Goal: Information Seeking & Learning: Learn about a topic

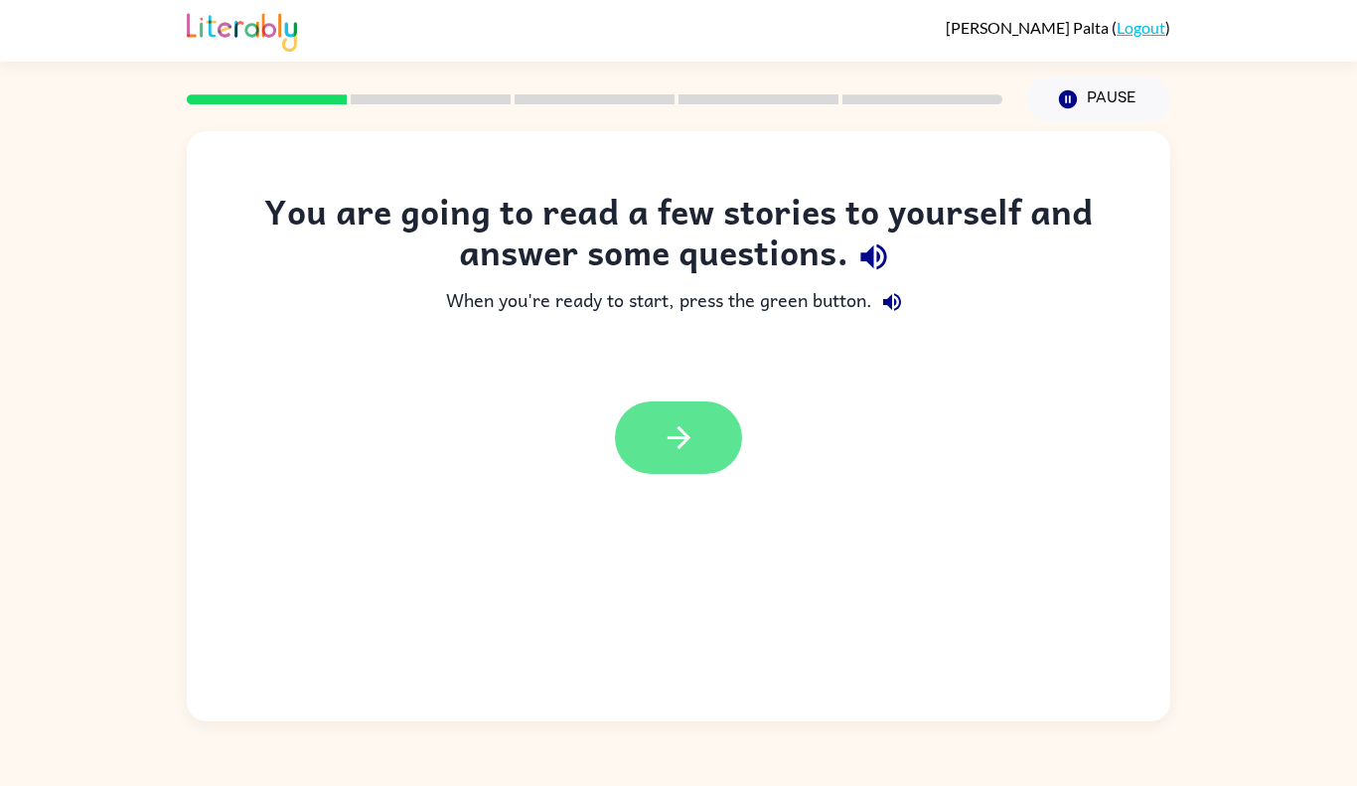
click at [670, 467] on button "button" at bounding box center [678, 437] width 127 height 73
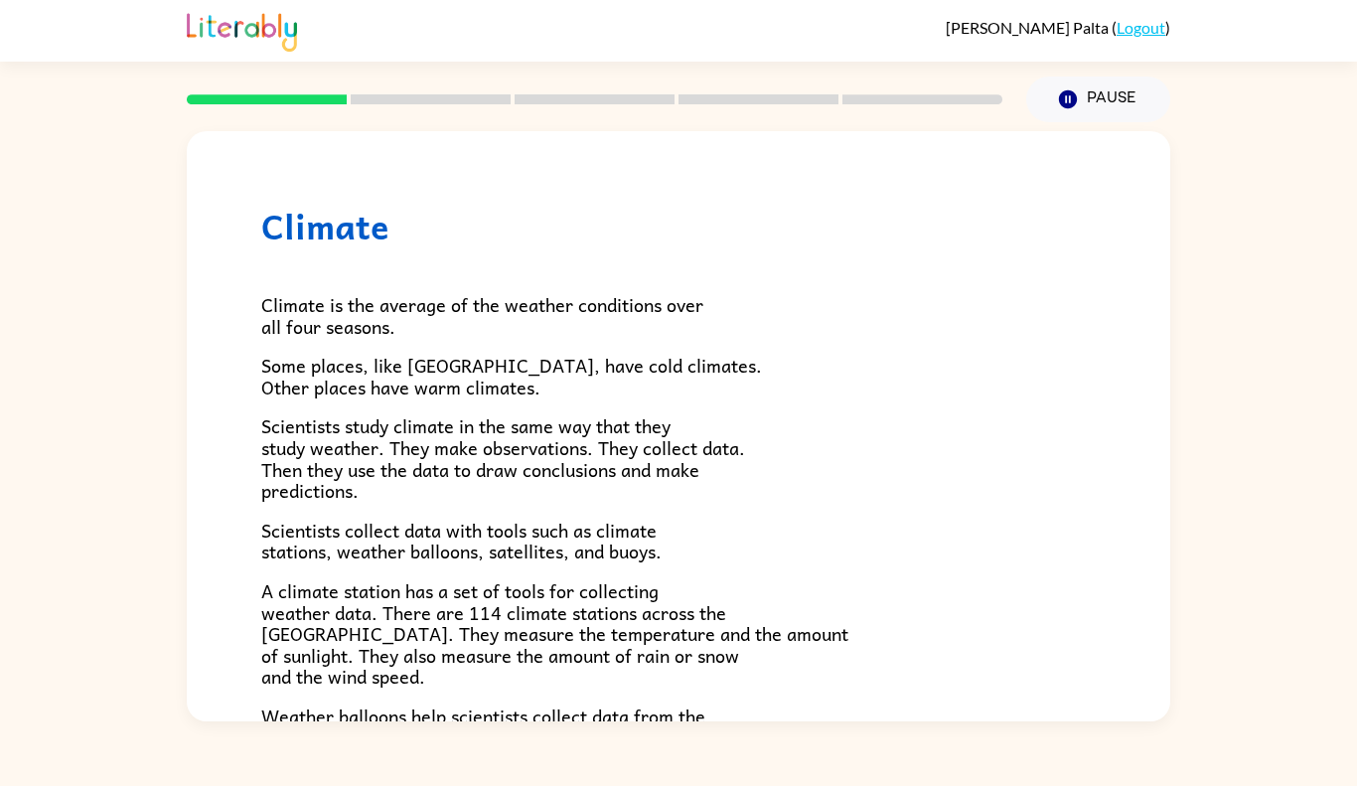
click at [441, 90] on div at bounding box center [595, 100] width 840 height 70
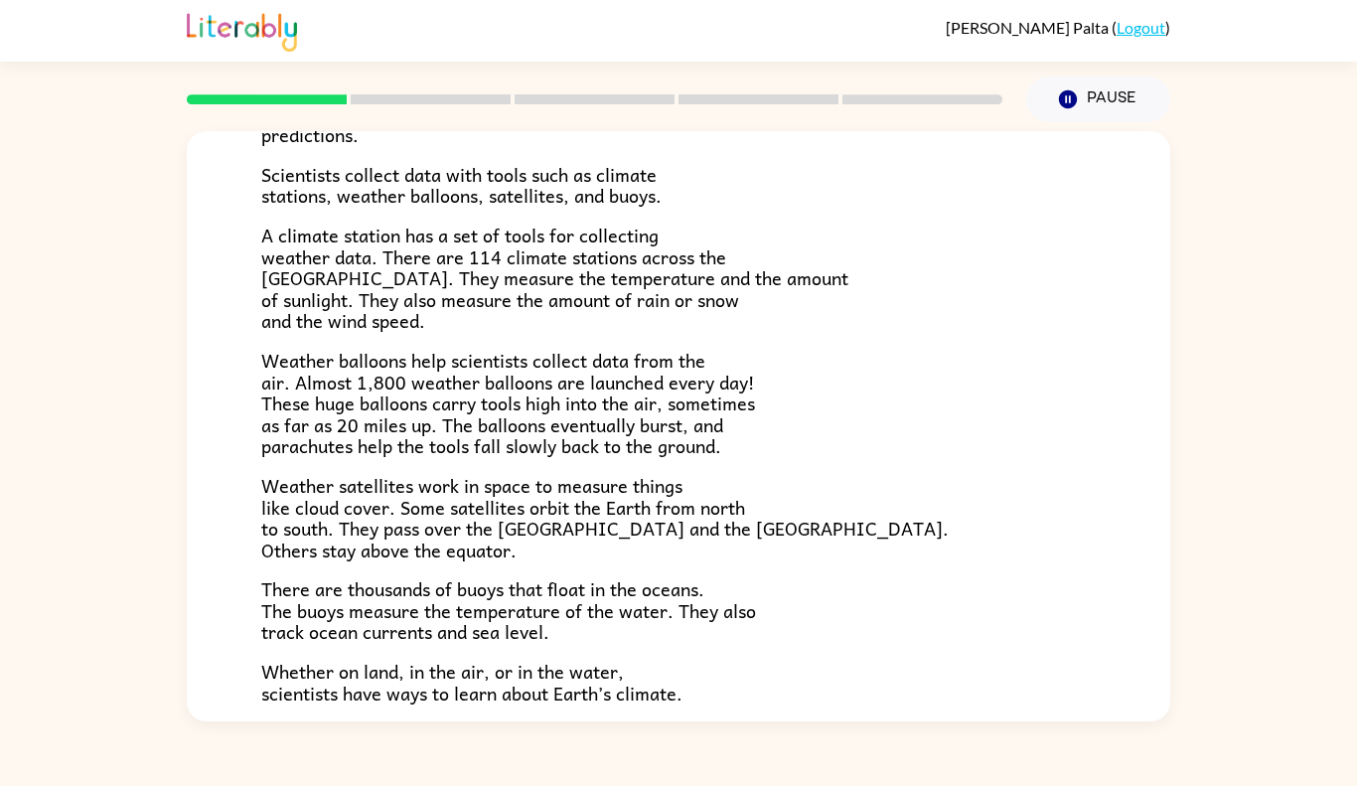
scroll to position [533, 0]
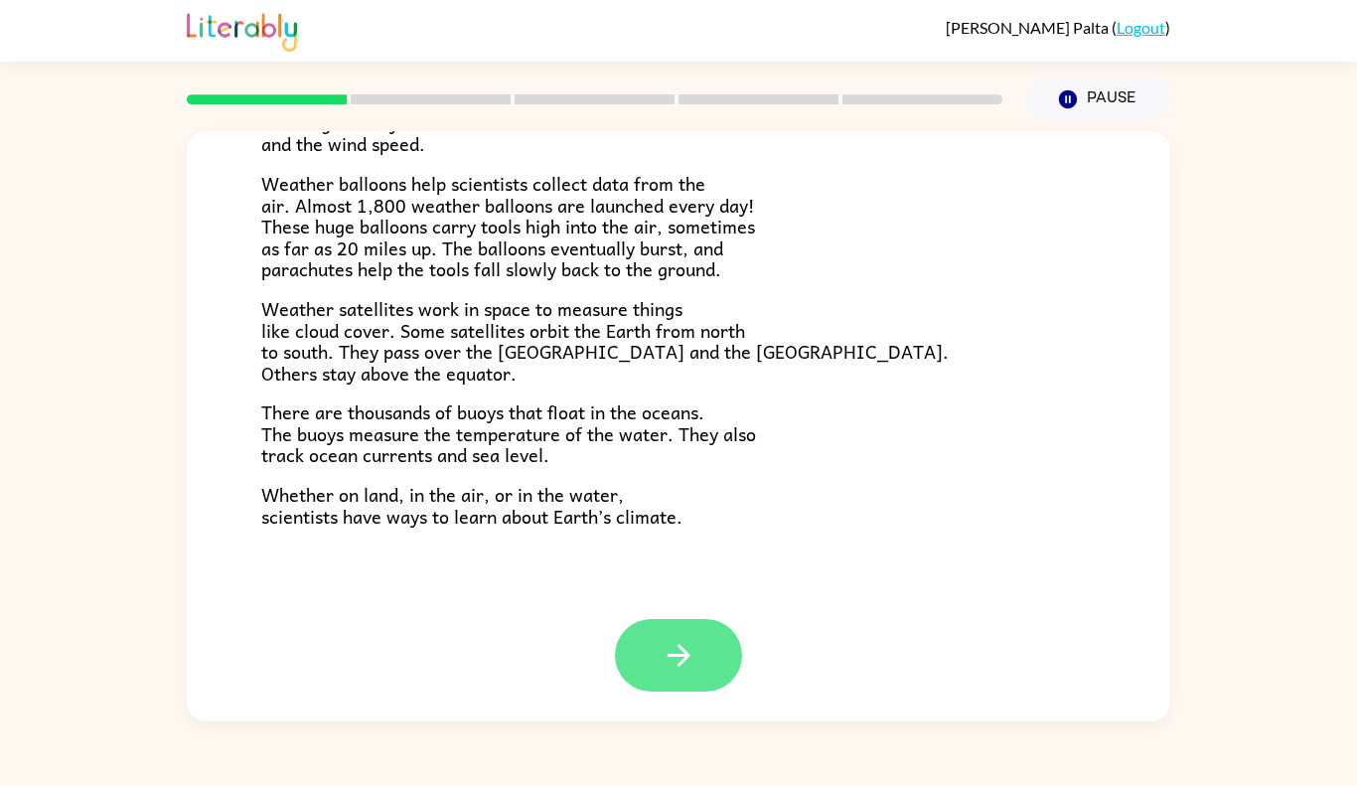
click at [621, 673] on button "button" at bounding box center [678, 655] width 127 height 73
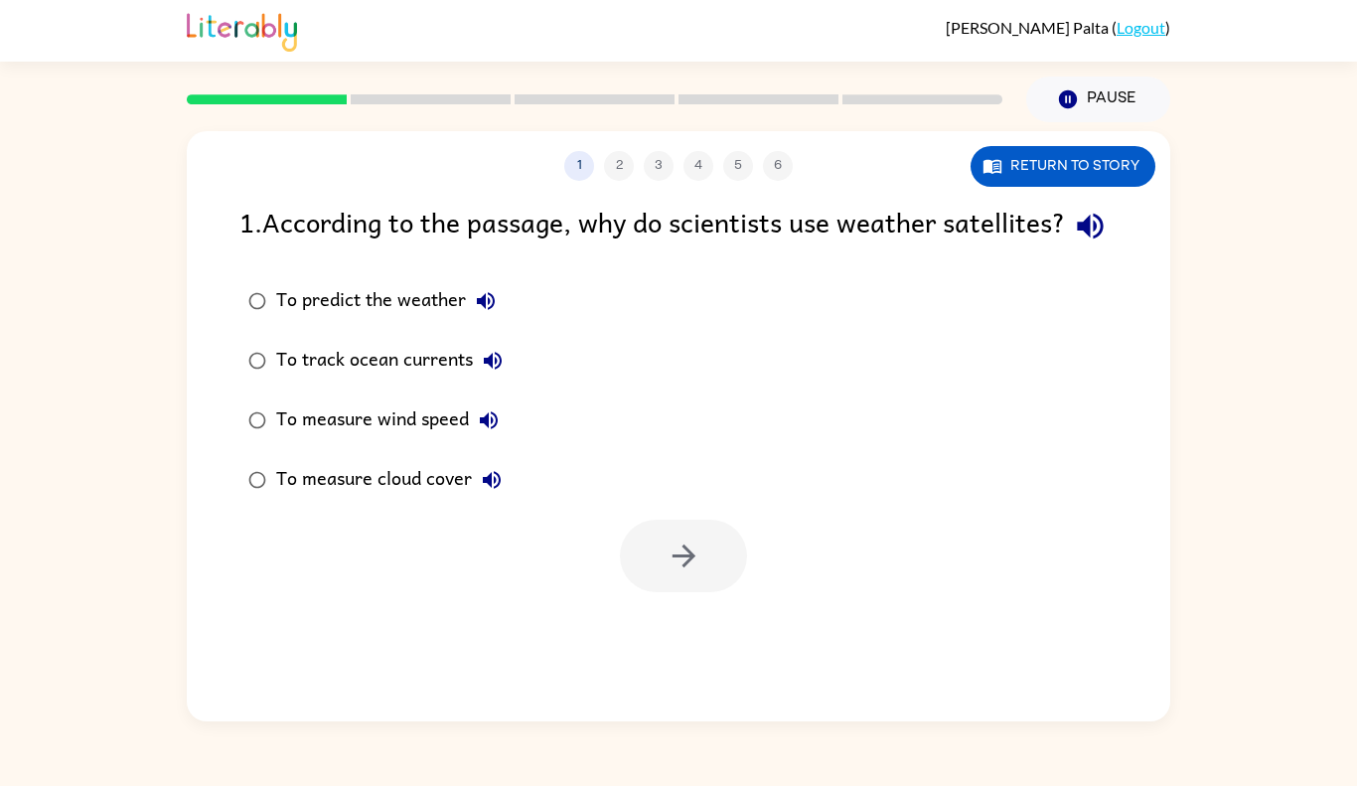
scroll to position [0, 0]
click at [1103, 171] on button "Return to story" at bounding box center [1063, 166] width 185 height 41
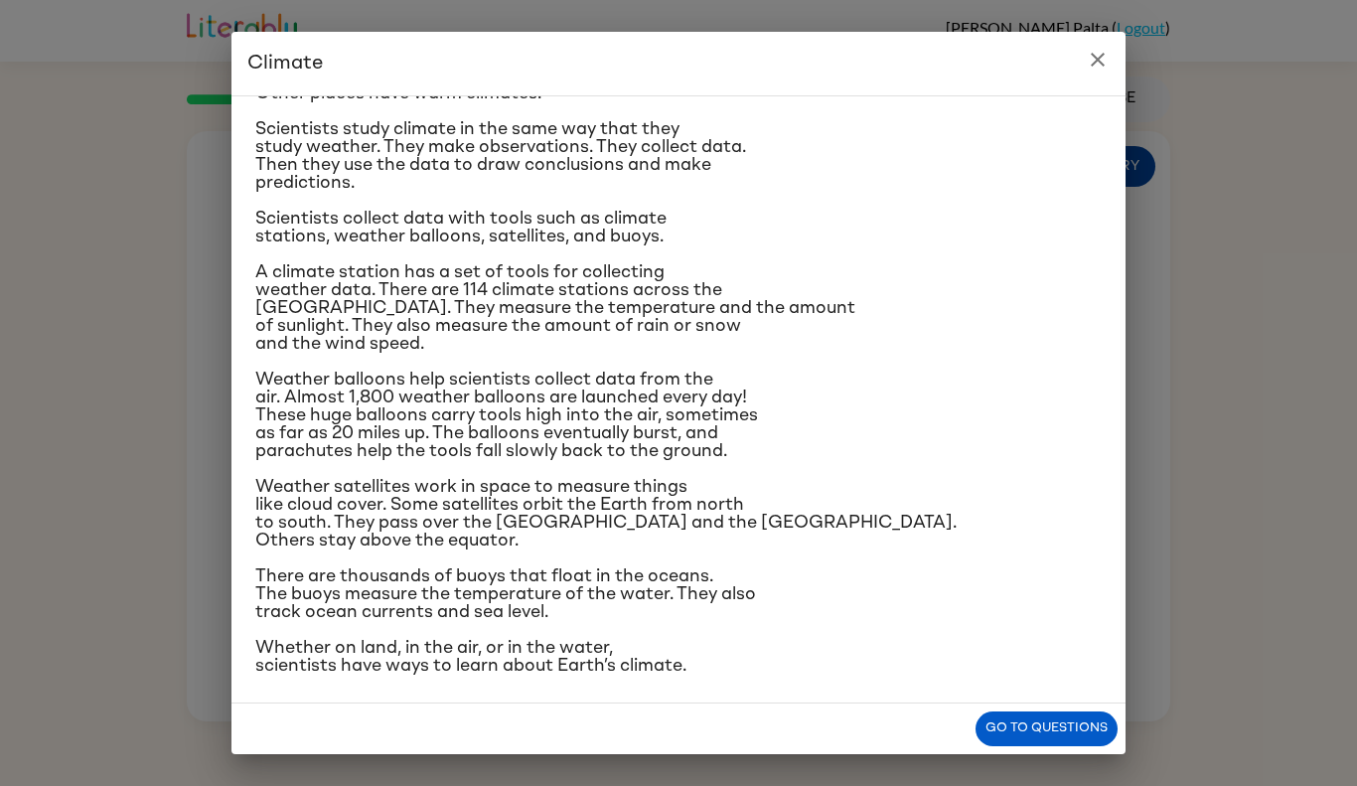
scroll to position [153, 0]
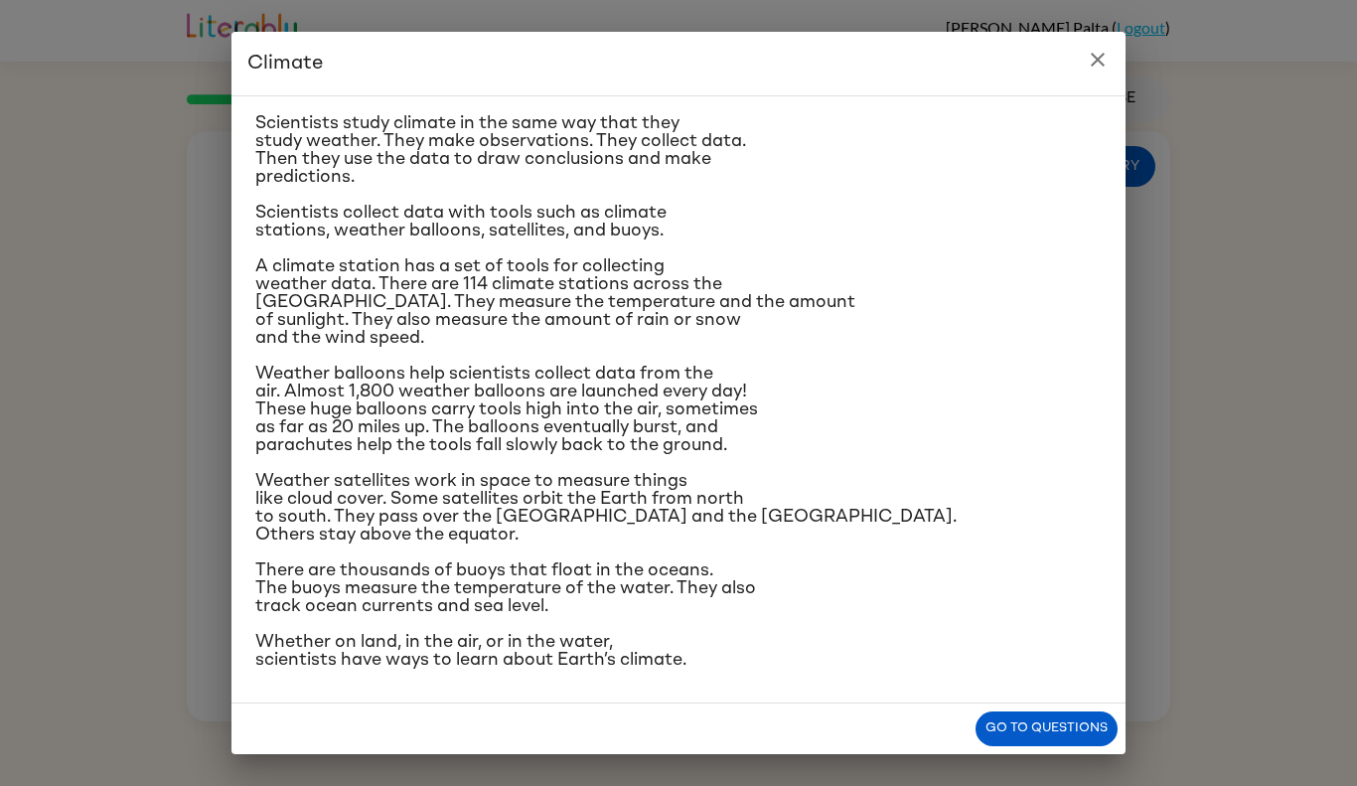
click at [1092, 71] on icon "close" at bounding box center [1098, 60] width 24 height 24
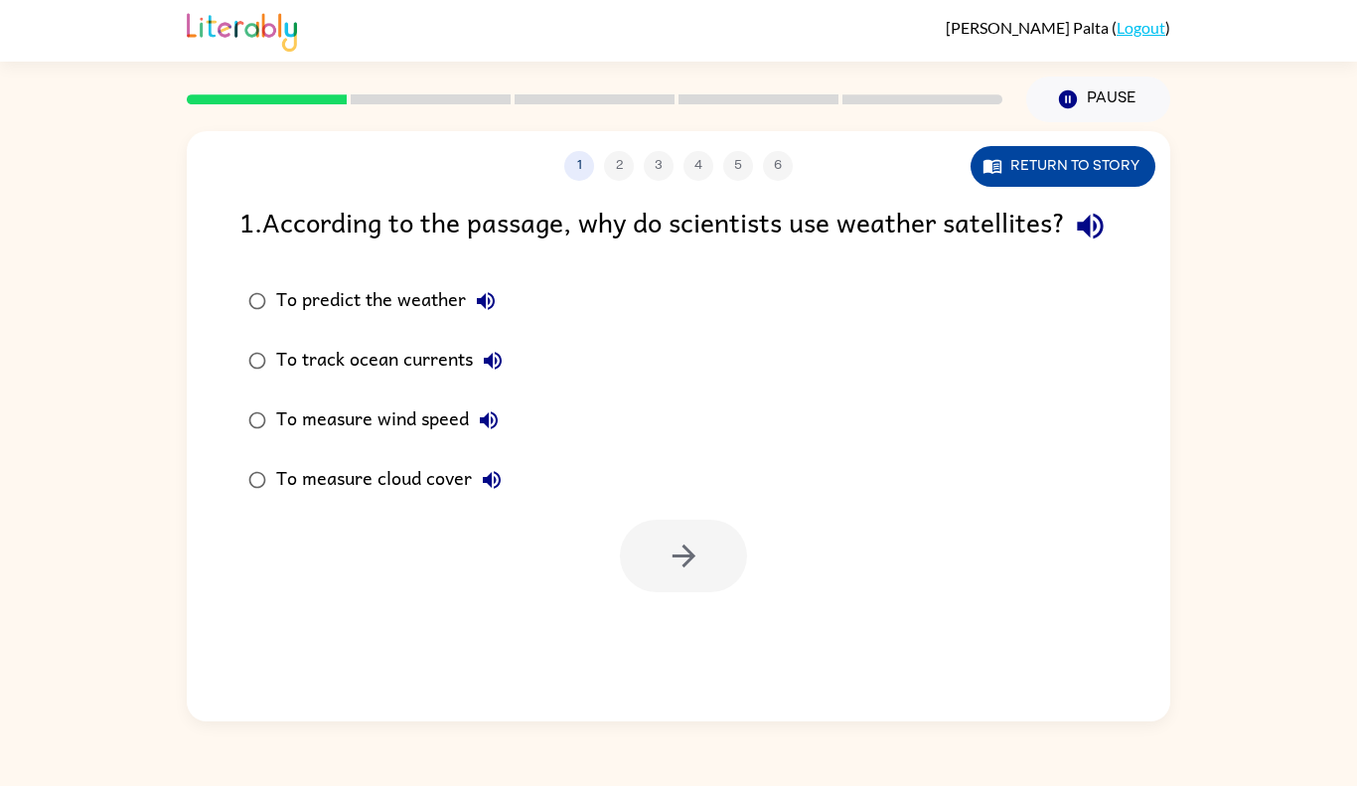
click at [1115, 166] on button "Return to story" at bounding box center [1063, 166] width 185 height 41
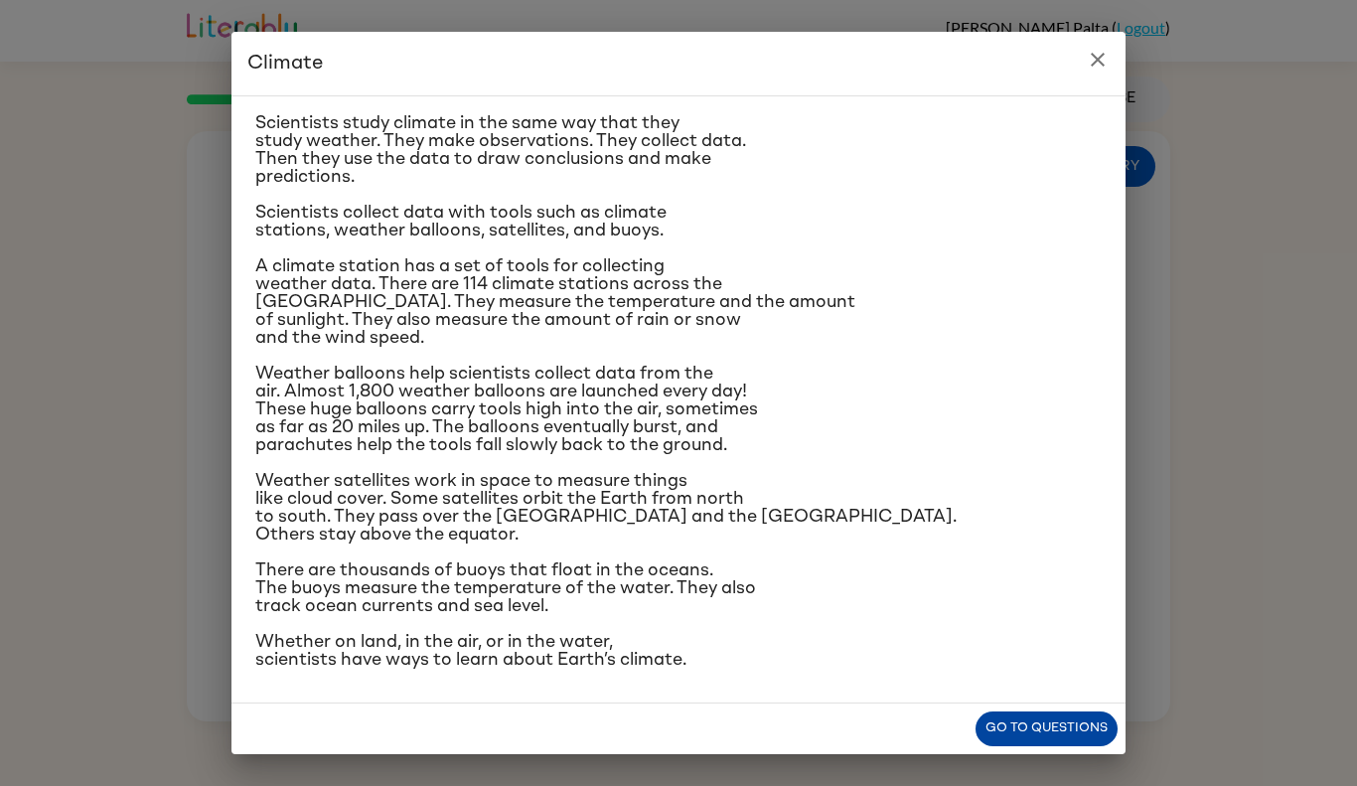
click at [1081, 732] on button "Go to questions" at bounding box center [1047, 728] width 142 height 35
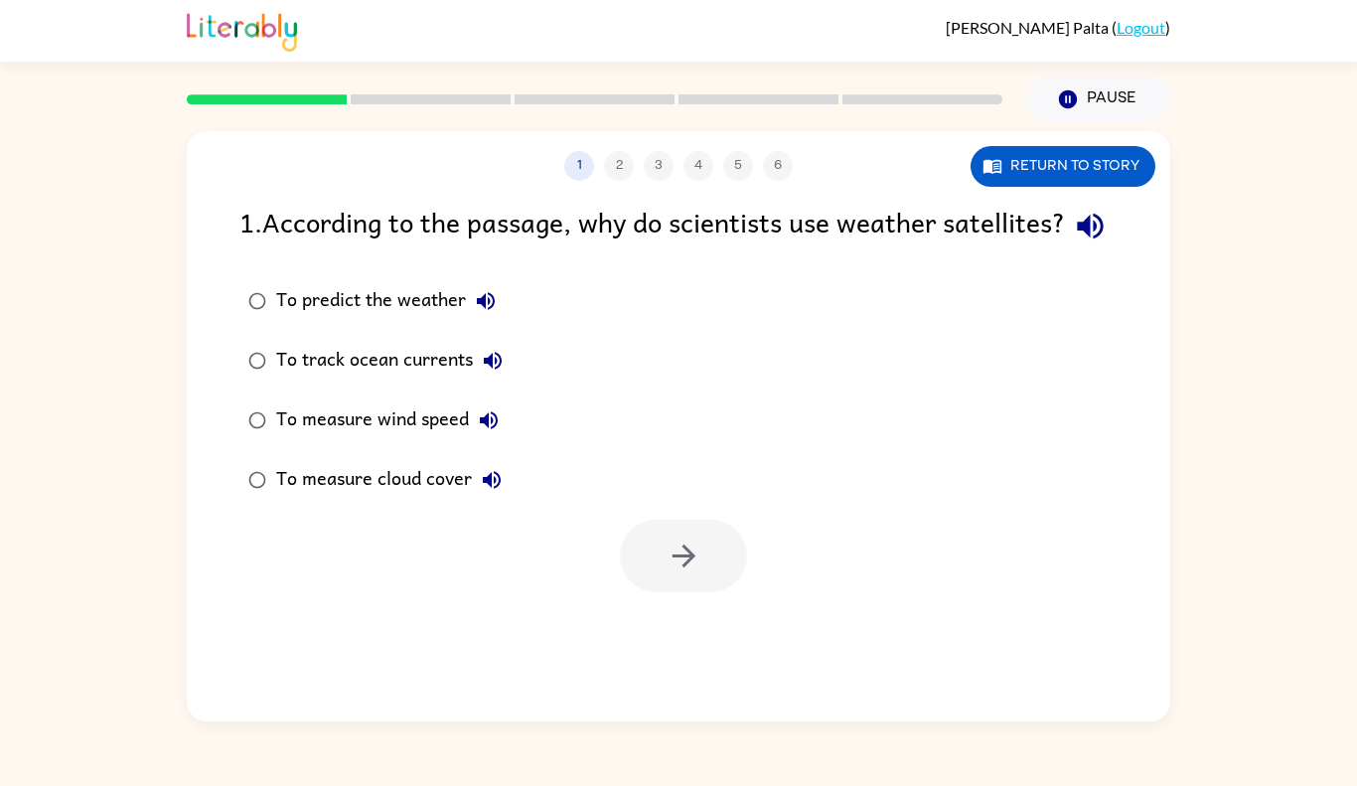
click at [404, 500] on div "To measure cloud cover" at bounding box center [393, 480] width 235 height 40
click at [692, 573] on icon "button" at bounding box center [684, 556] width 35 height 35
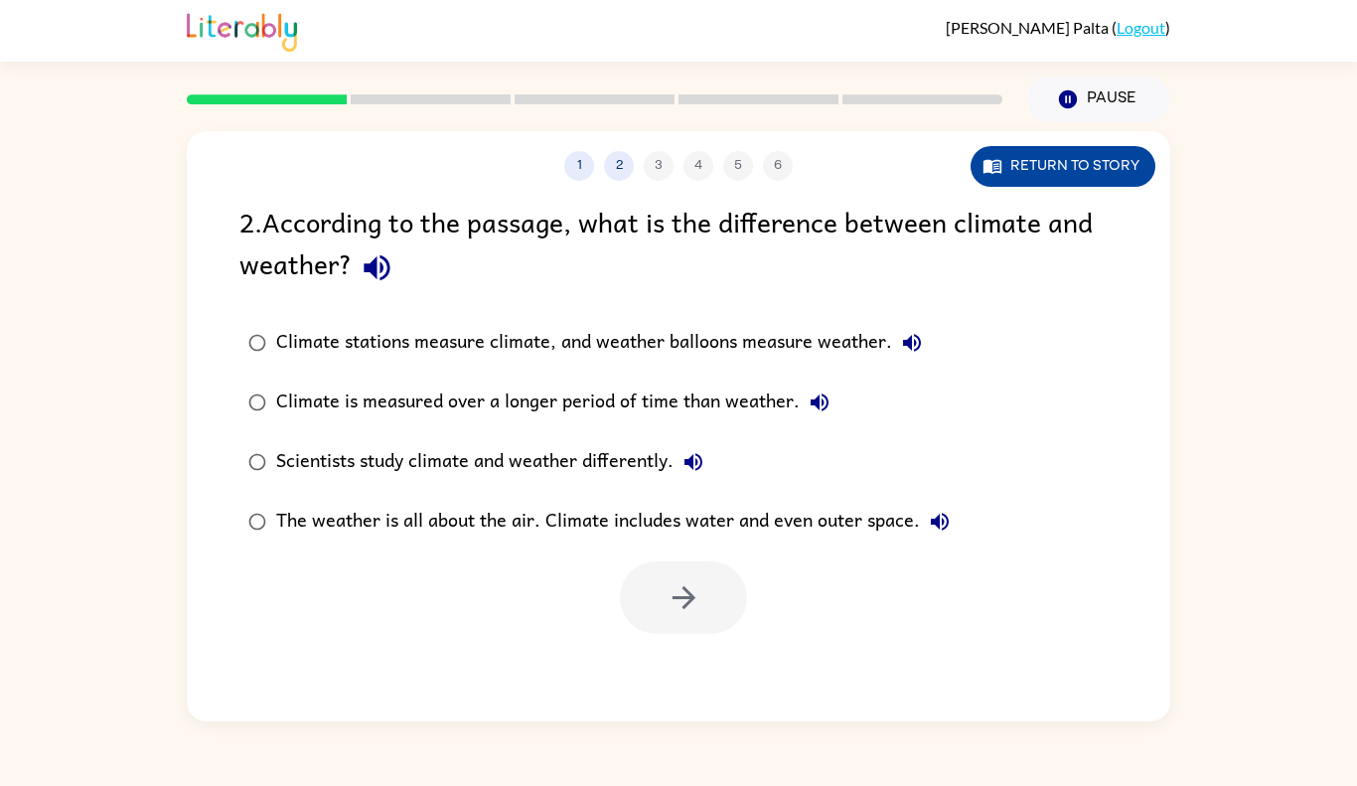
click at [1079, 166] on button "Return to story" at bounding box center [1063, 166] width 185 height 41
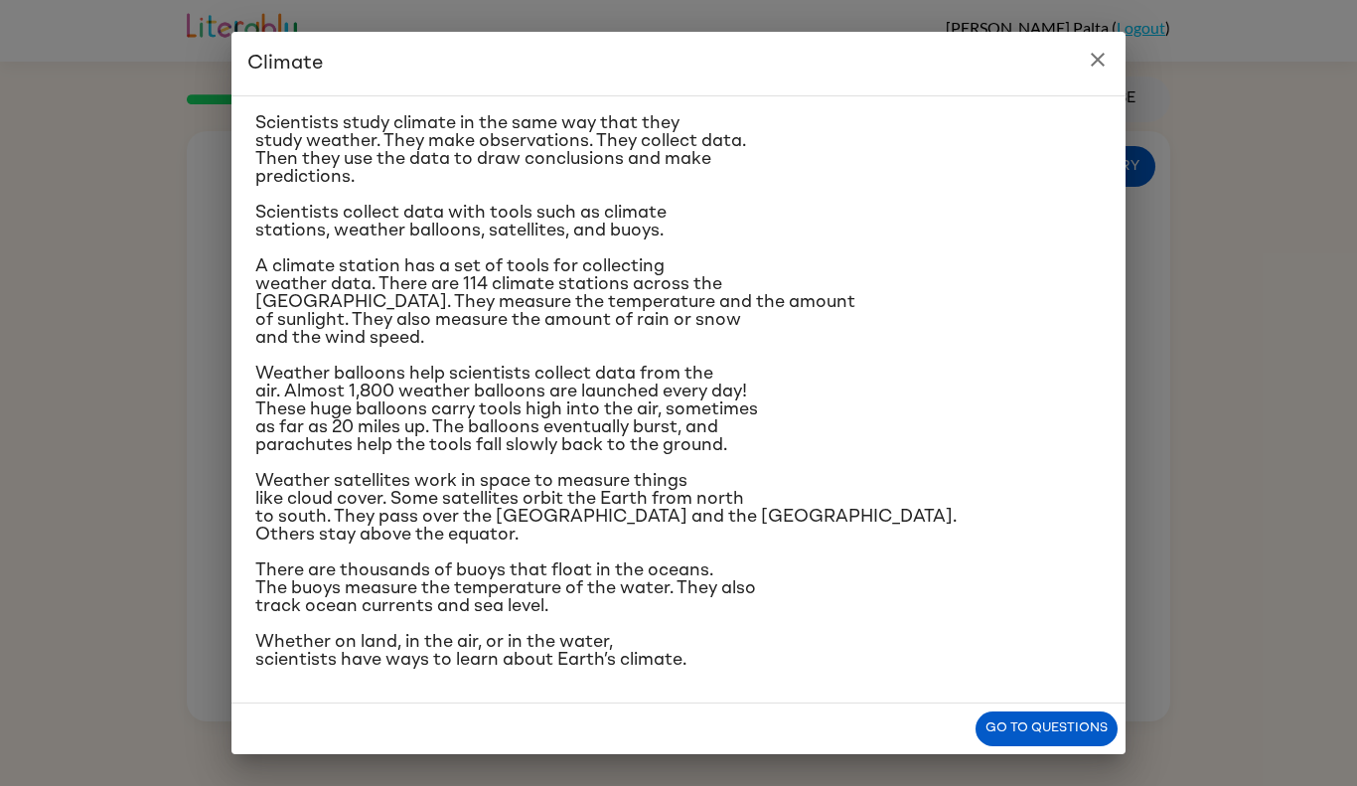
click at [1101, 55] on icon "close" at bounding box center [1098, 60] width 24 height 24
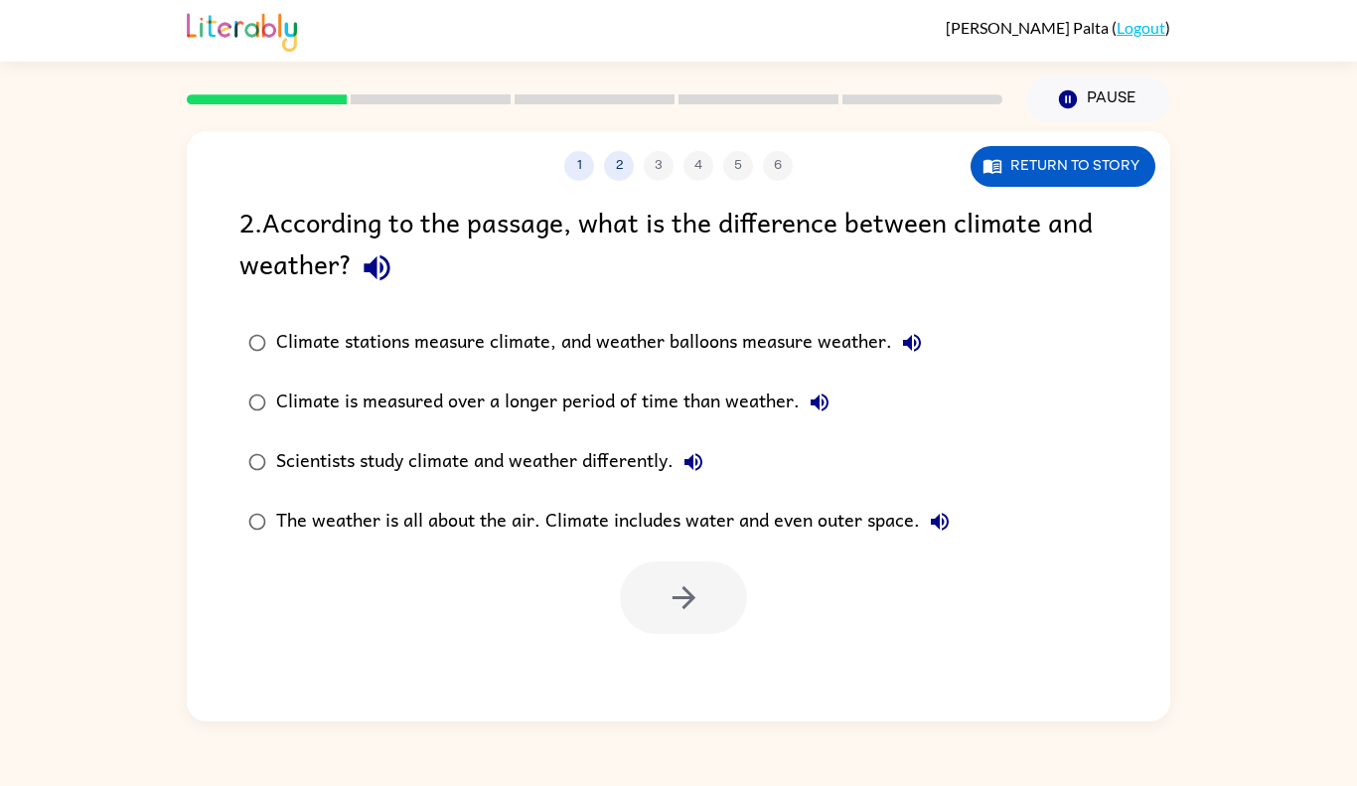
click at [499, 410] on div "Climate is measured over a longer period of time than weather." at bounding box center [557, 403] width 563 height 40
click at [712, 616] on button "button" at bounding box center [683, 597] width 127 height 73
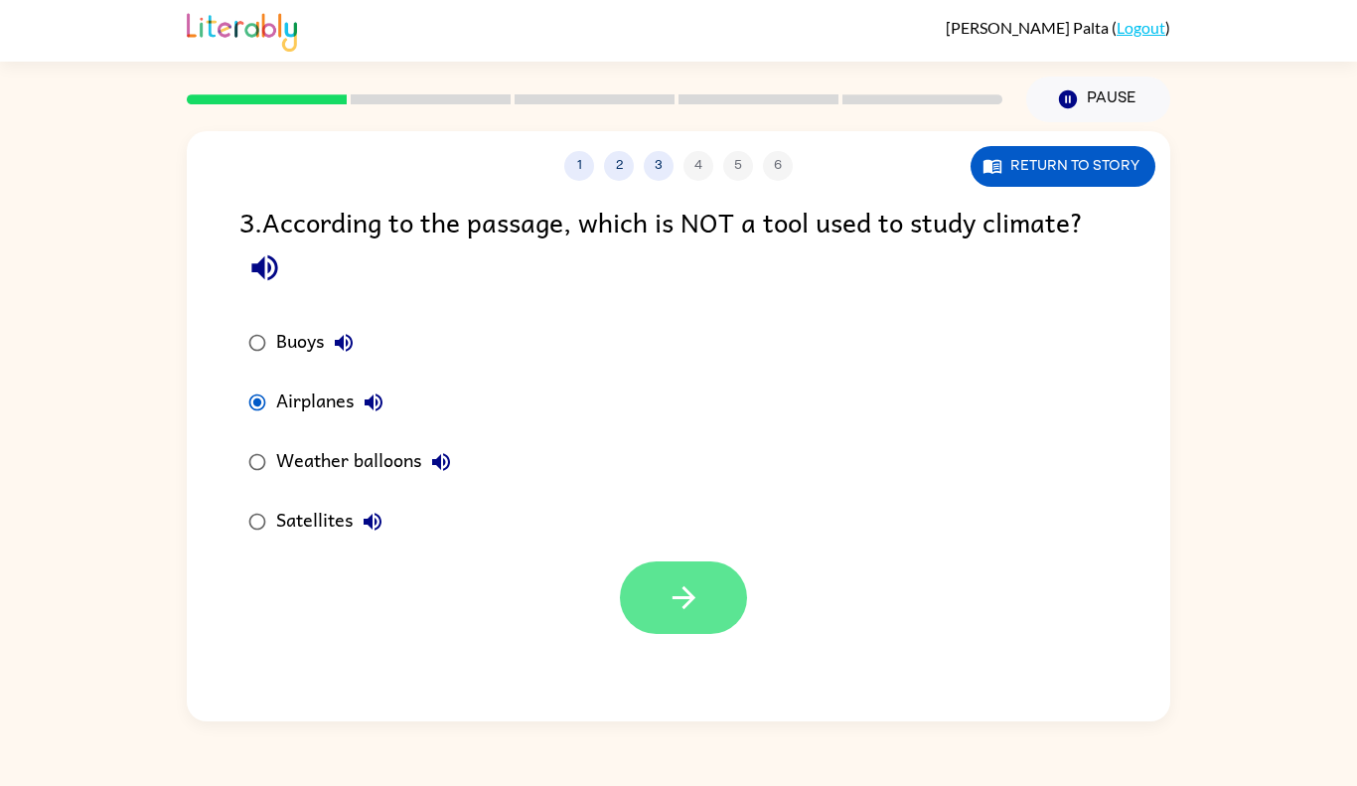
click at [699, 582] on icon "button" at bounding box center [684, 597] width 35 height 35
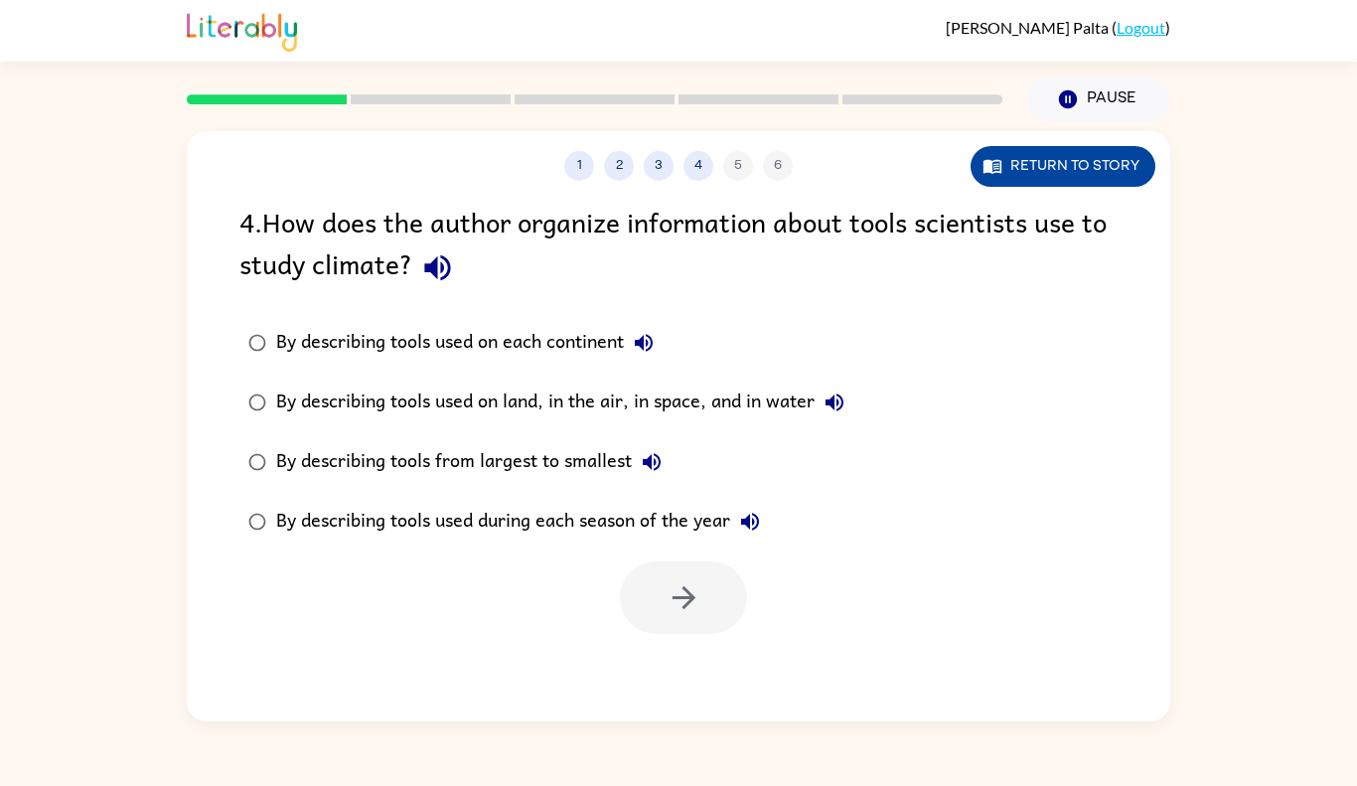
click at [1090, 165] on button "Return to story" at bounding box center [1063, 166] width 185 height 41
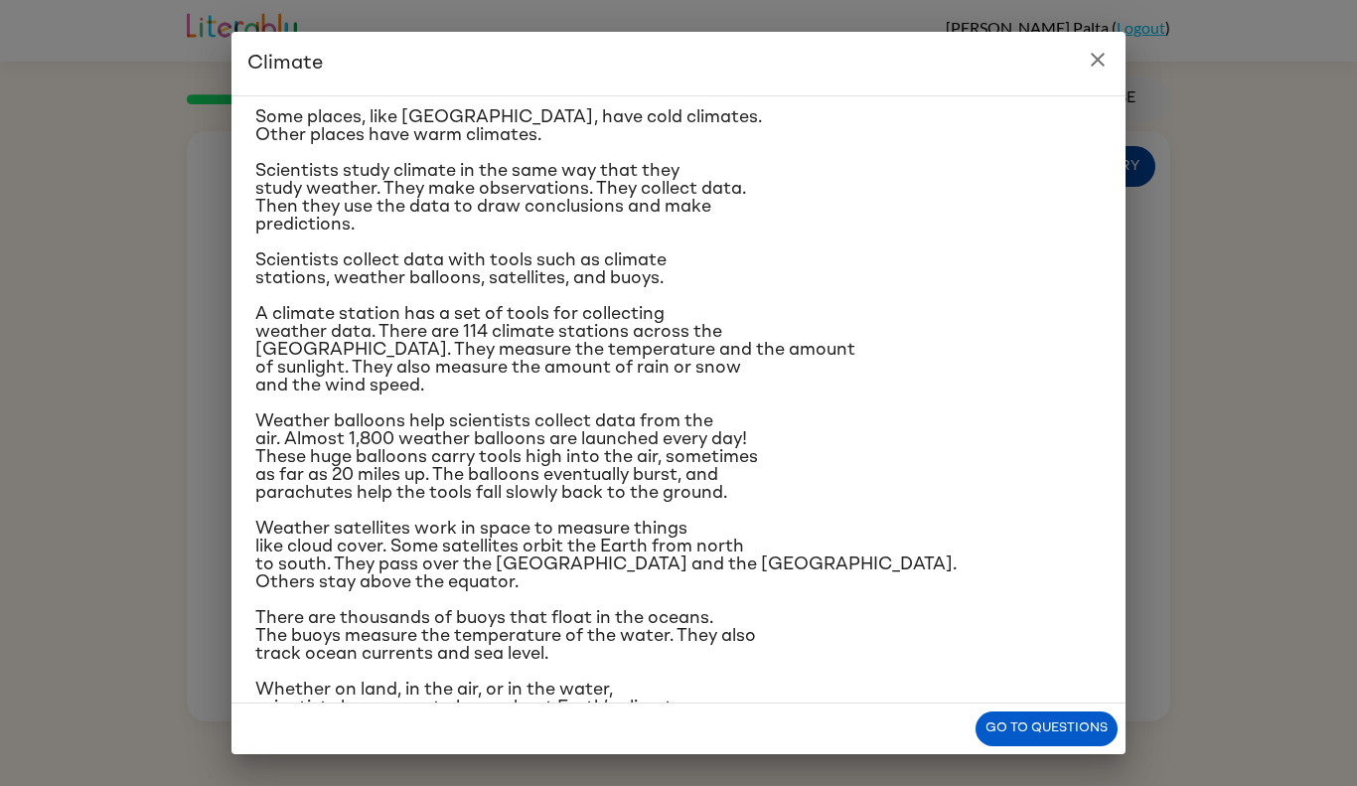
scroll to position [113, 0]
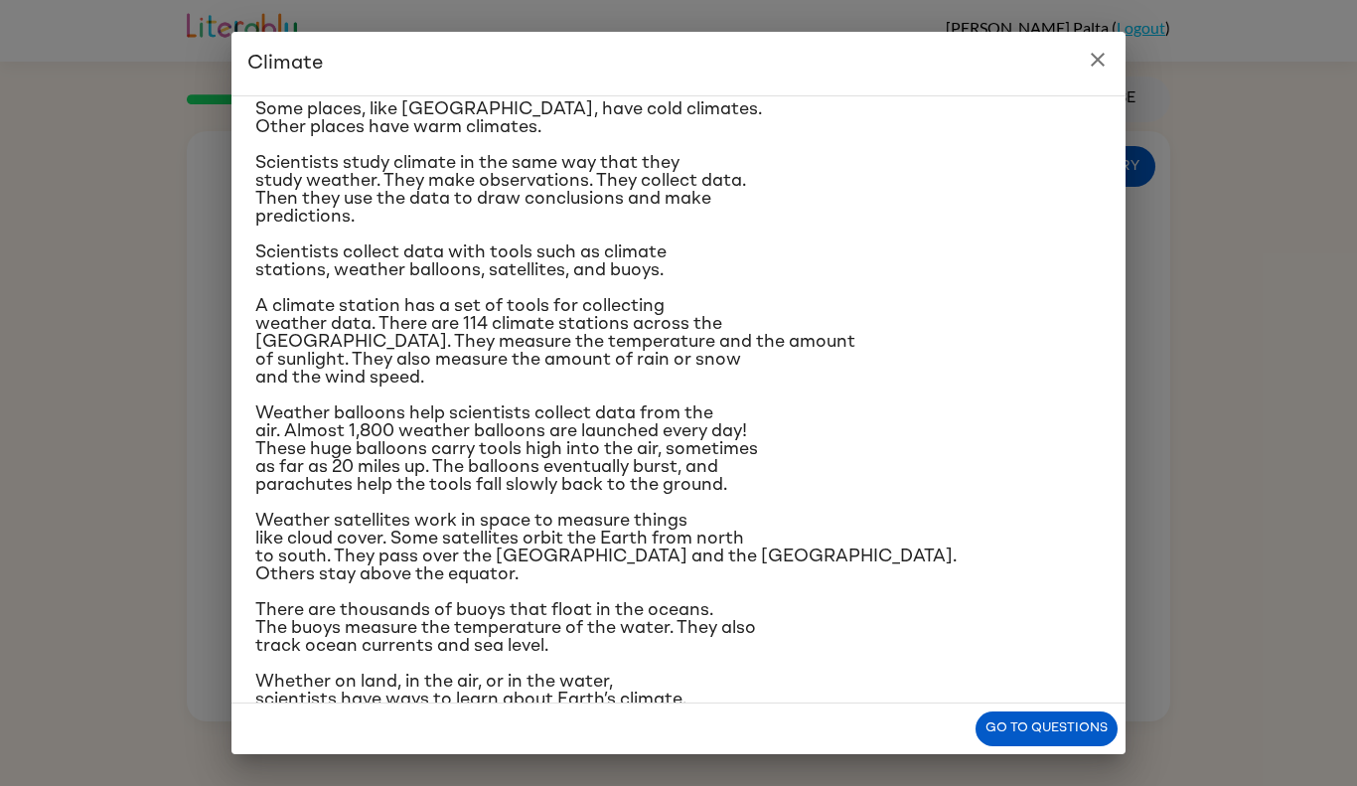
click at [1095, 73] on button "close" at bounding box center [1098, 60] width 40 height 40
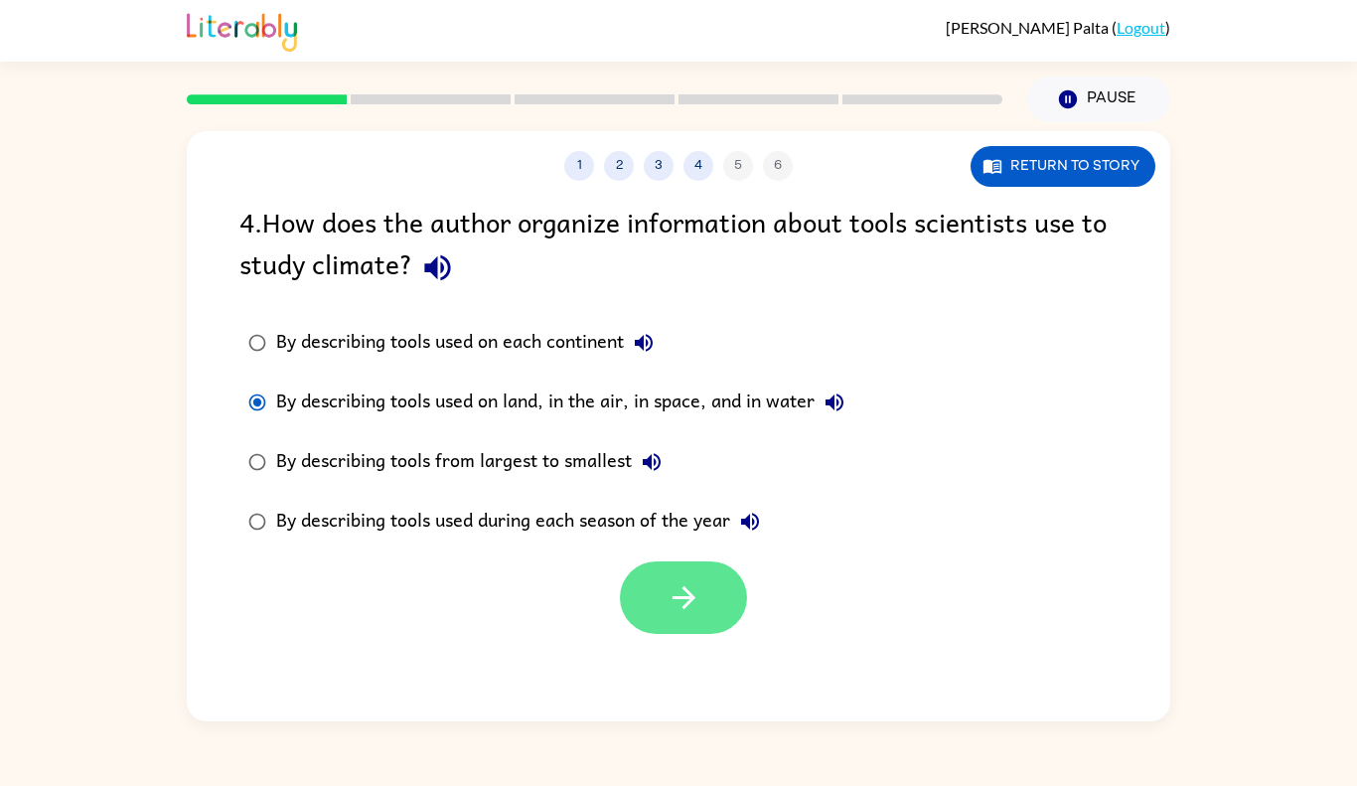
click at [687, 626] on button "button" at bounding box center [683, 597] width 127 height 73
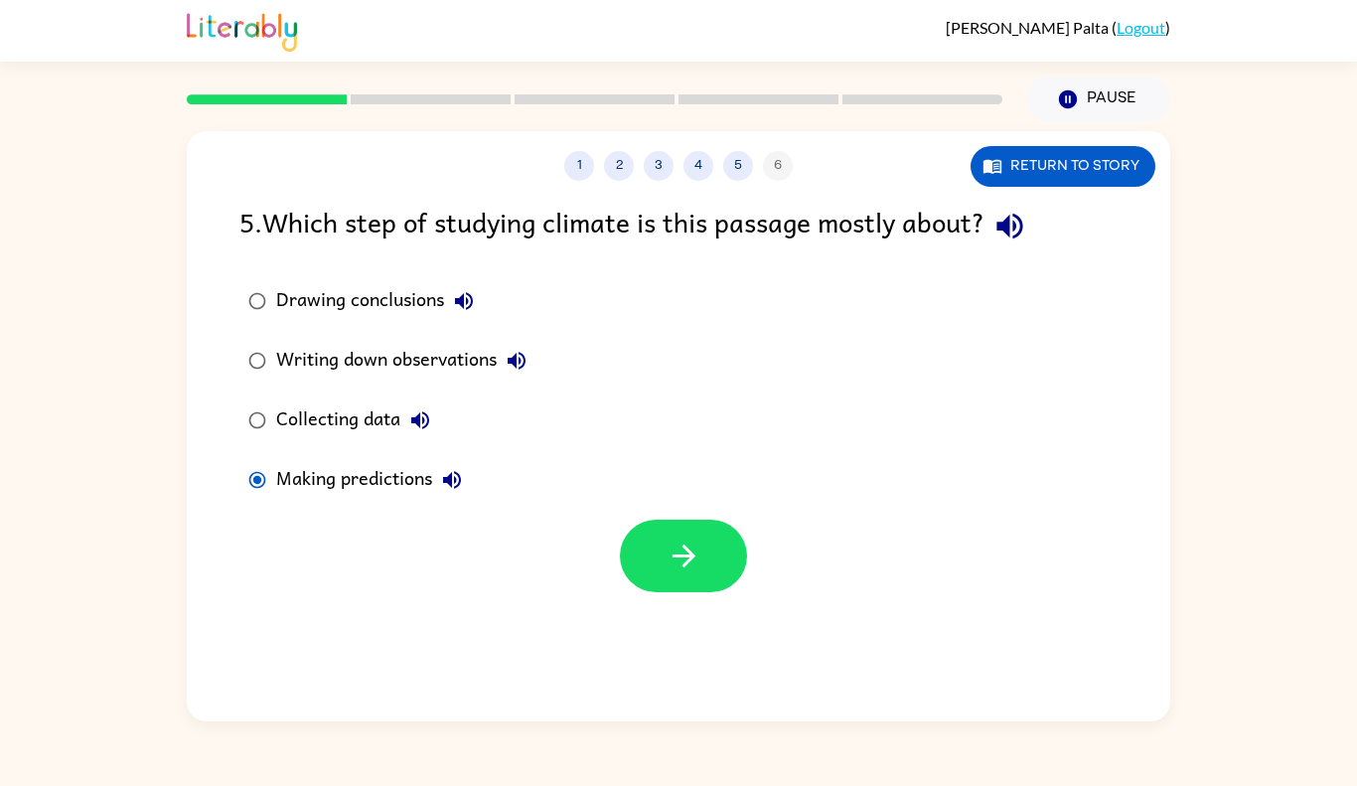
click at [626, 527] on div at bounding box center [683, 556] width 127 height 73
click at [730, 570] on button "button" at bounding box center [683, 556] width 127 height 73
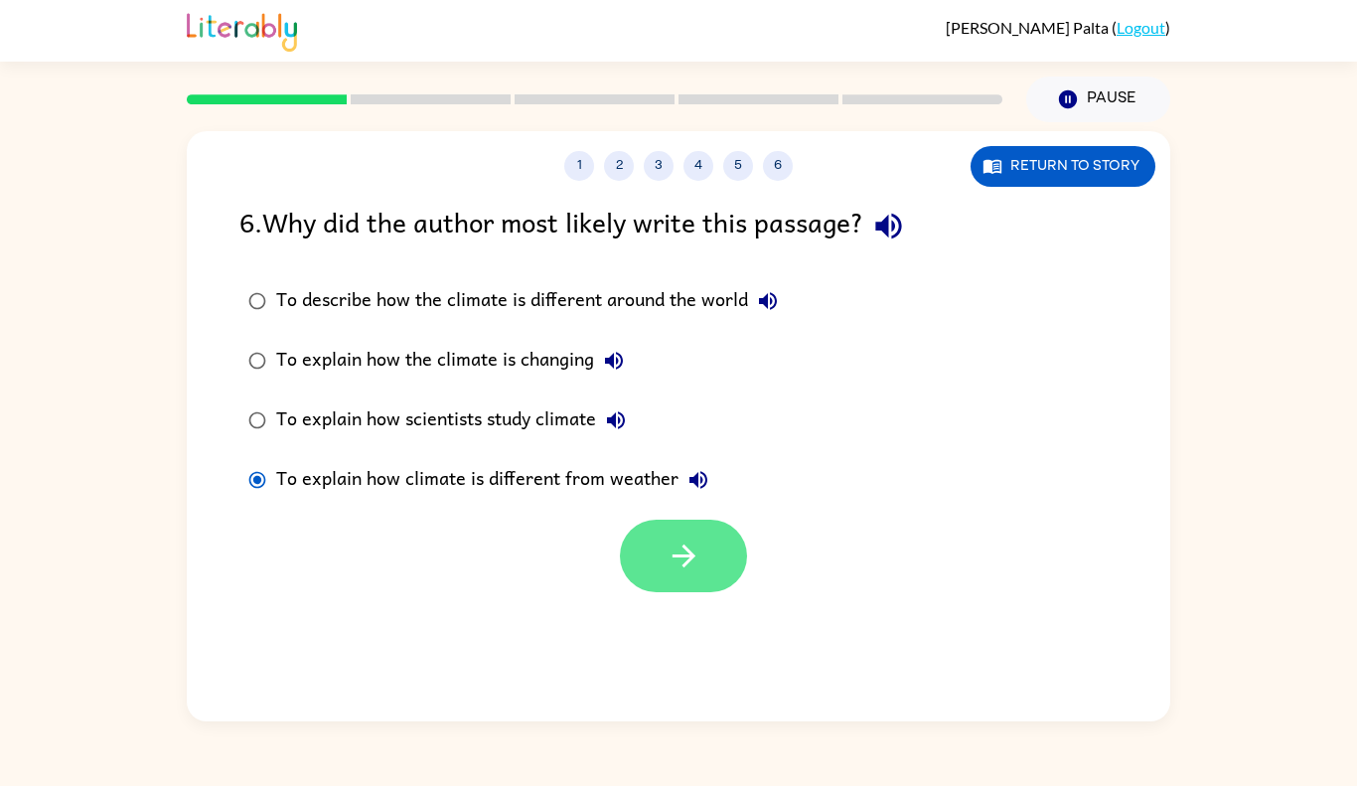
click at [677, 563] on icon "button" at bounding box center [684, 556] width 35 height 35
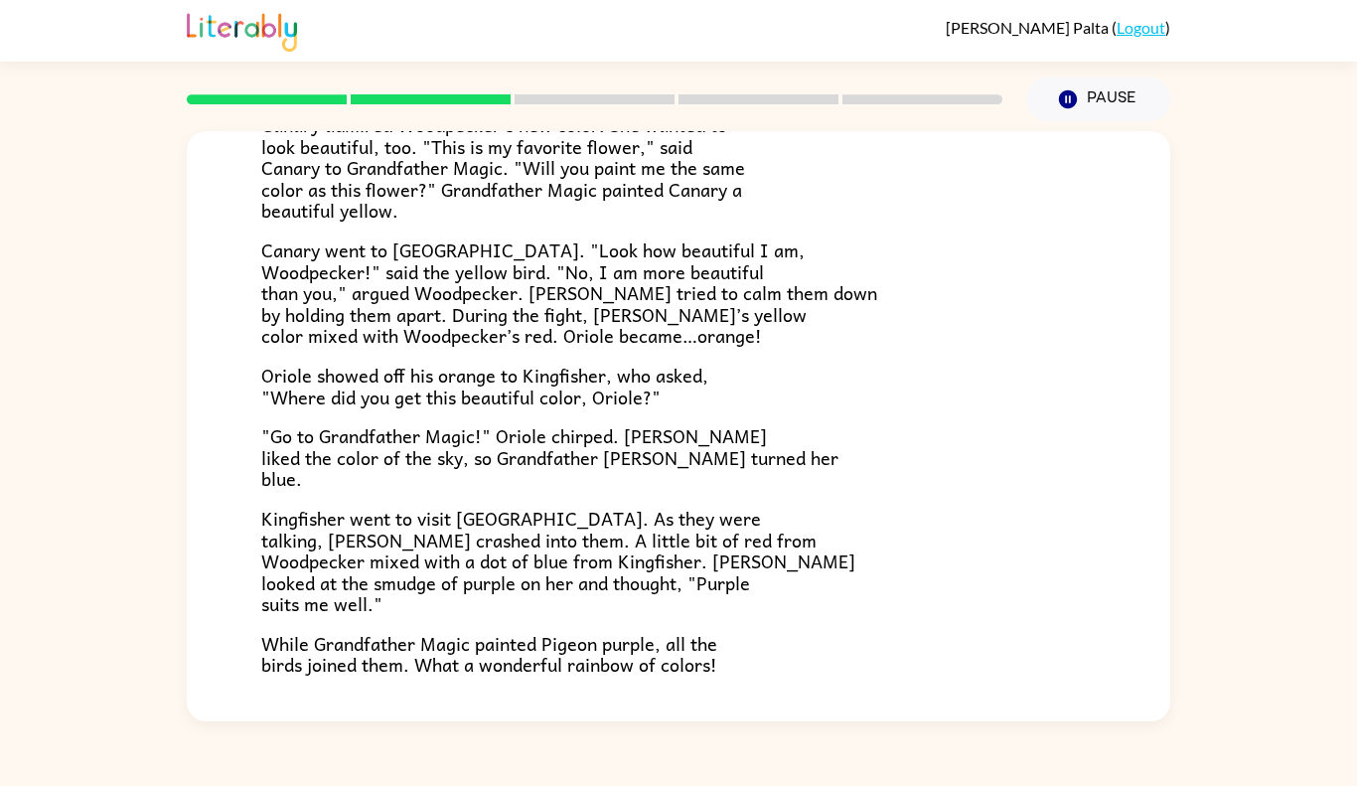
scroll to position [490, 0]
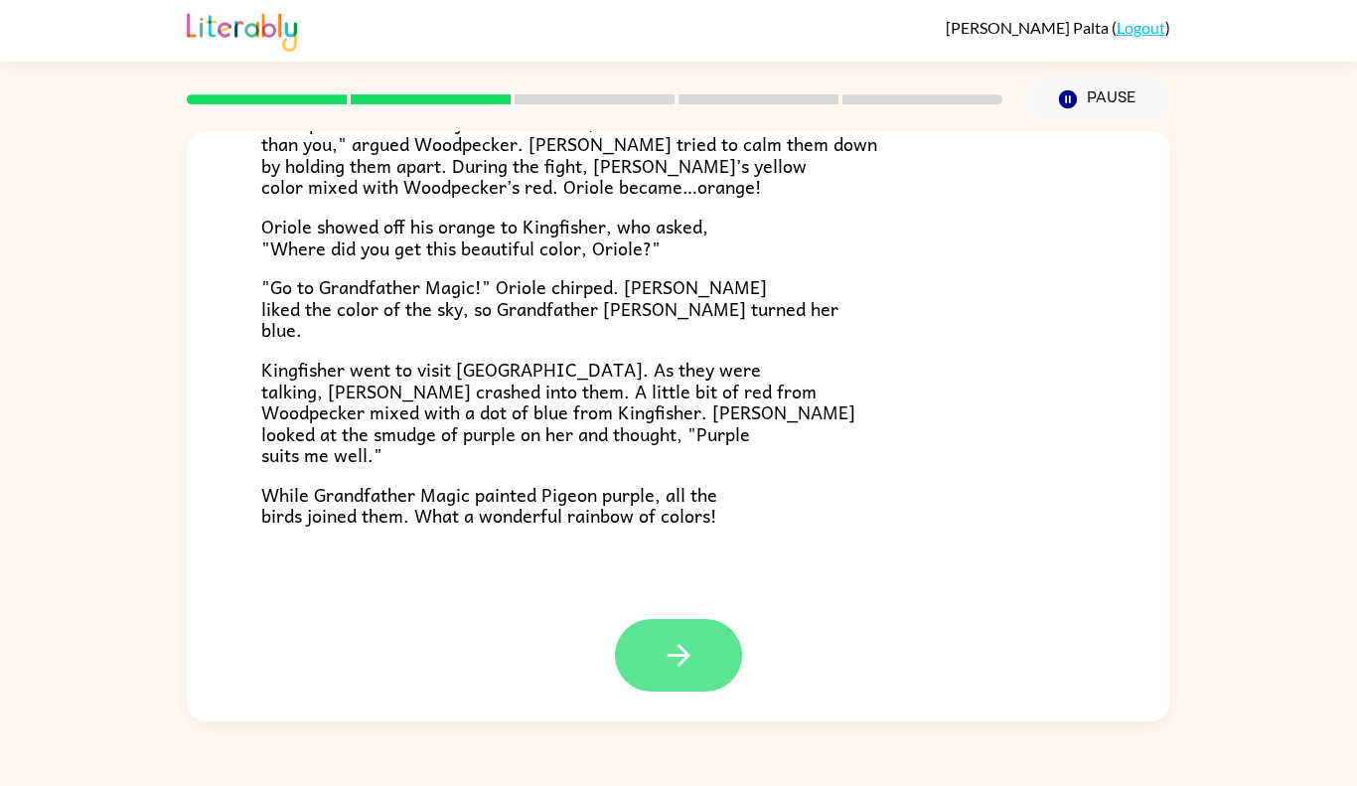
click at [690, 647] on icon "button" at bounding box center [679, 655] width 35 height 35
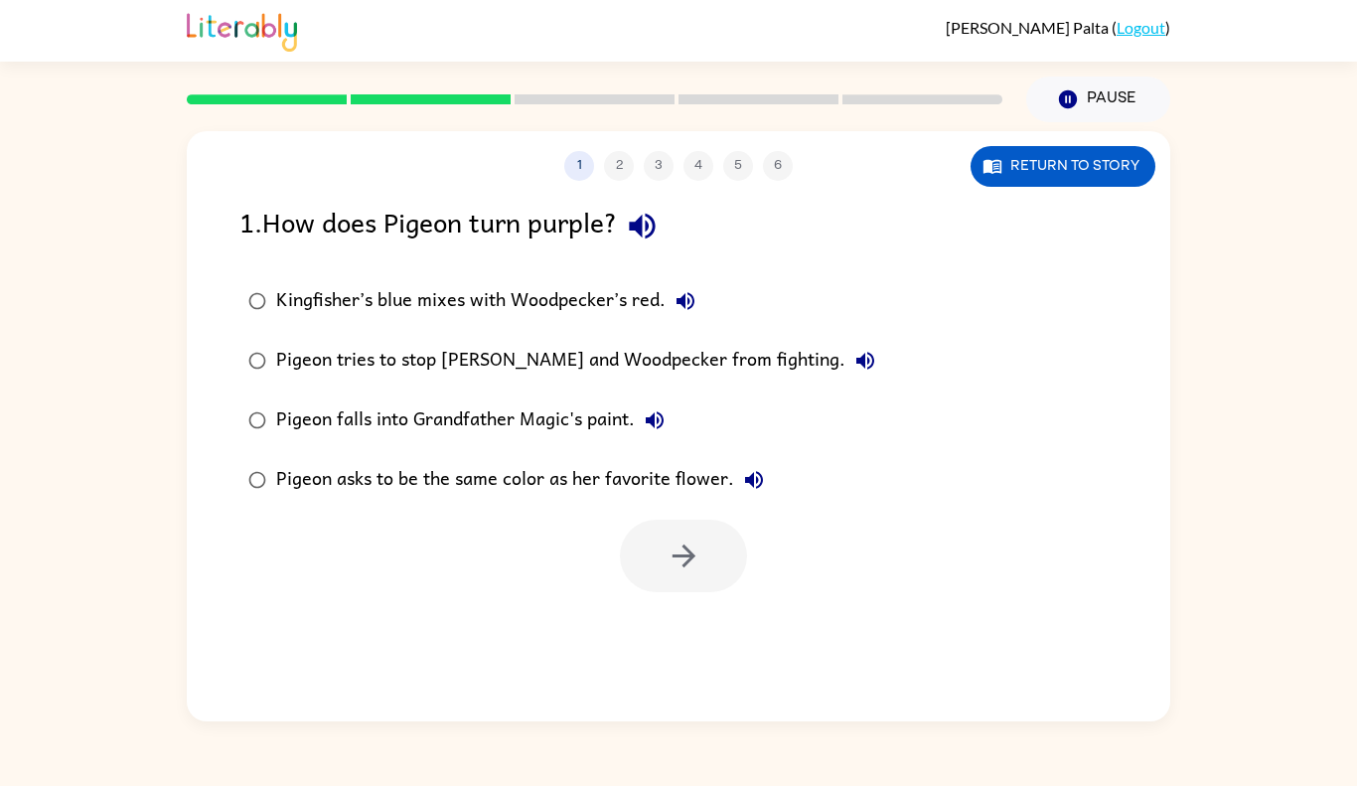
scroll to position [0, 0]
click at [1098, 178] on button "Return to story" at bounding box center [1063, 166] width 185 height 41
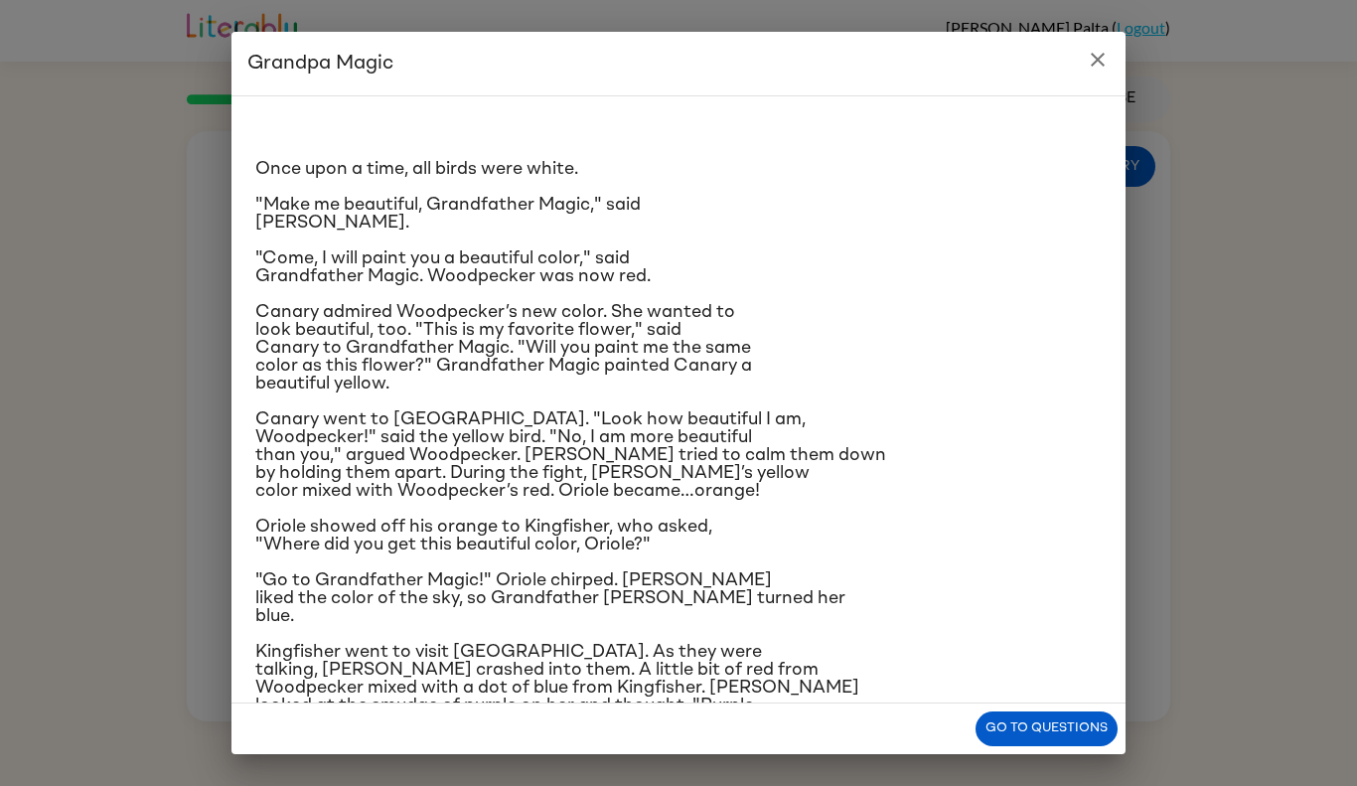
click at [929, 563] on div "Once upon a time, all birds were white. "Make me beautiful, Grandfather Magic,"…" at bounding box center [678, 449] width 847 height 674
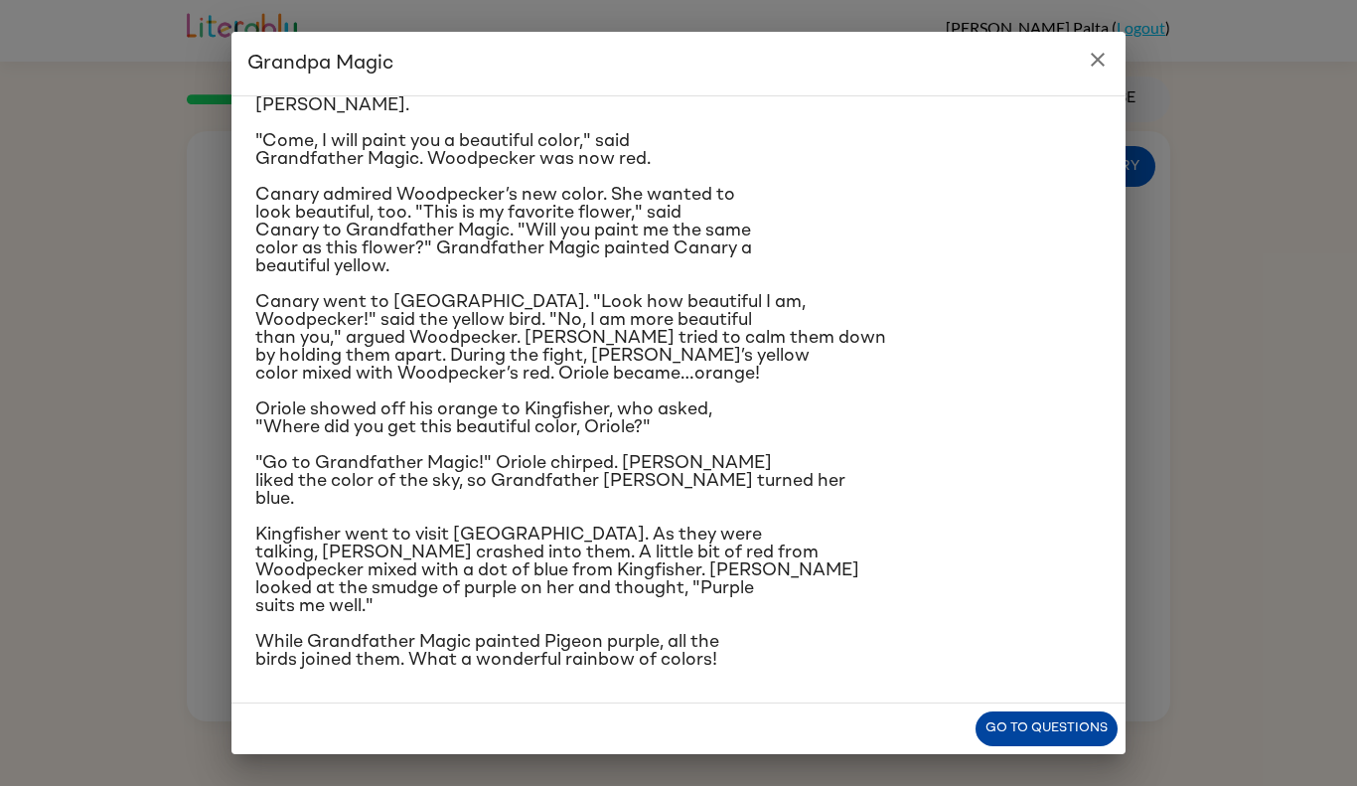
click at [1028, 720] on button "Go to questions" at bounding box center [1047, 728] width 142 height 35
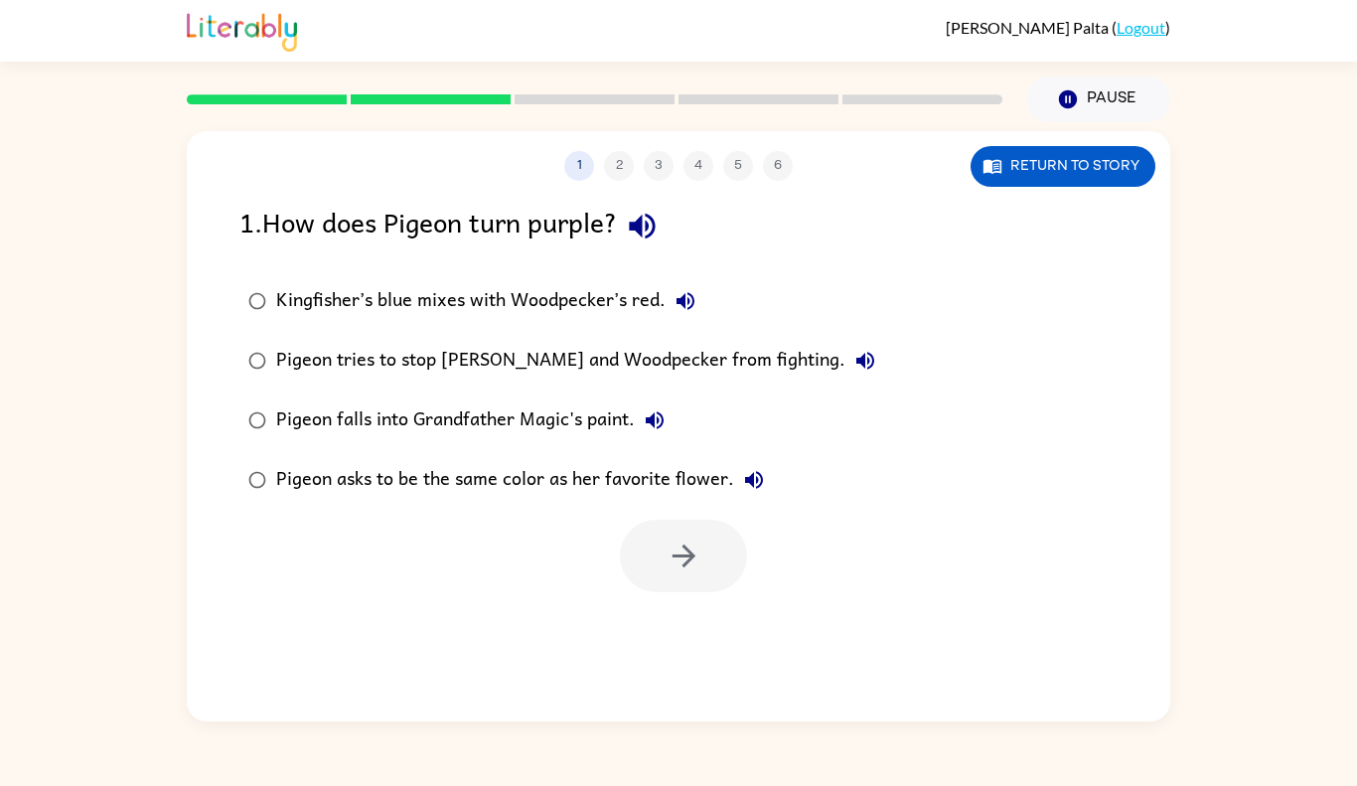
click at [503, 409] on div "Pigeon falls into Grandfather Magic's paint." at bounding box center [475, 420] width 398 height 40
click at [680, 575] on button "button" at bounding box center [683, 556] width 127 height 73
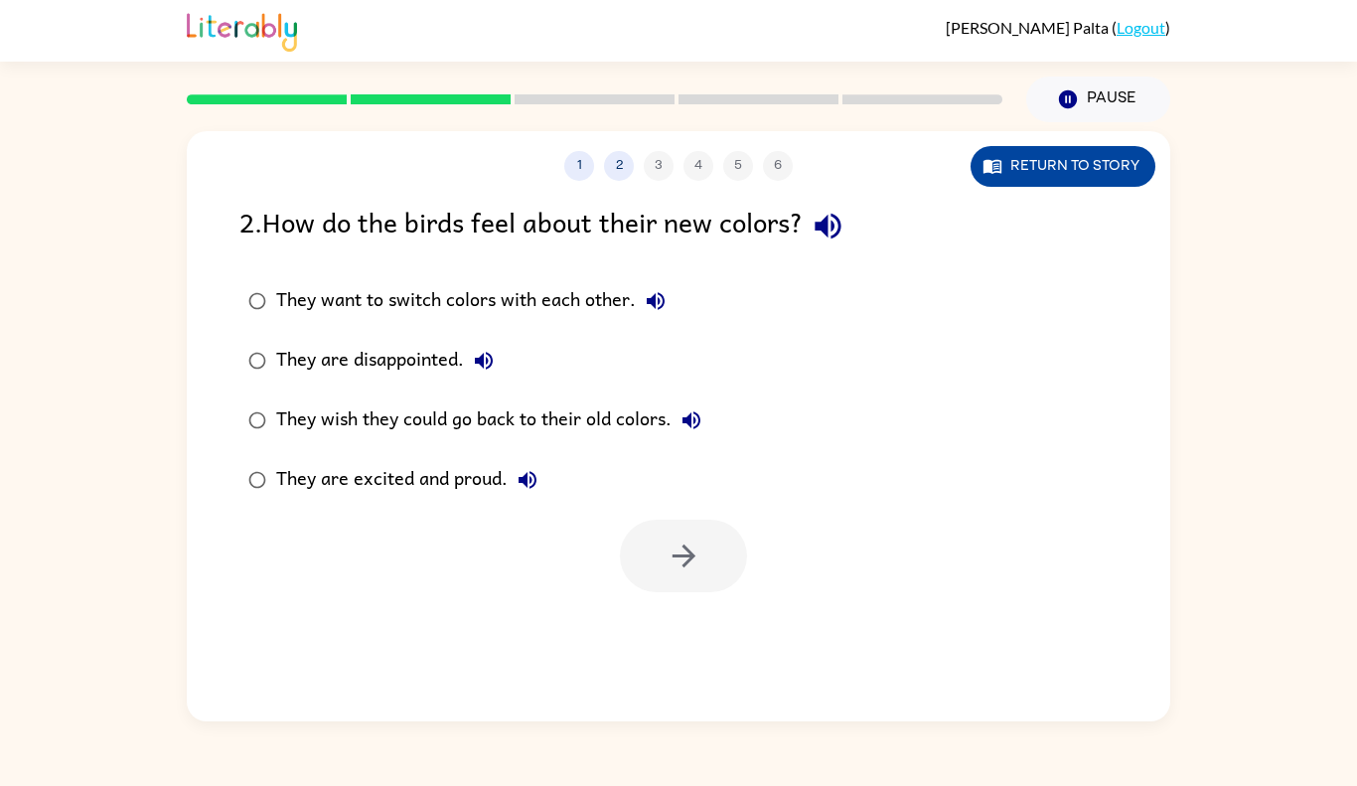
click at [1073, 181] on button "Return to story" at bounding box center [1063, 166] width 185 height 41
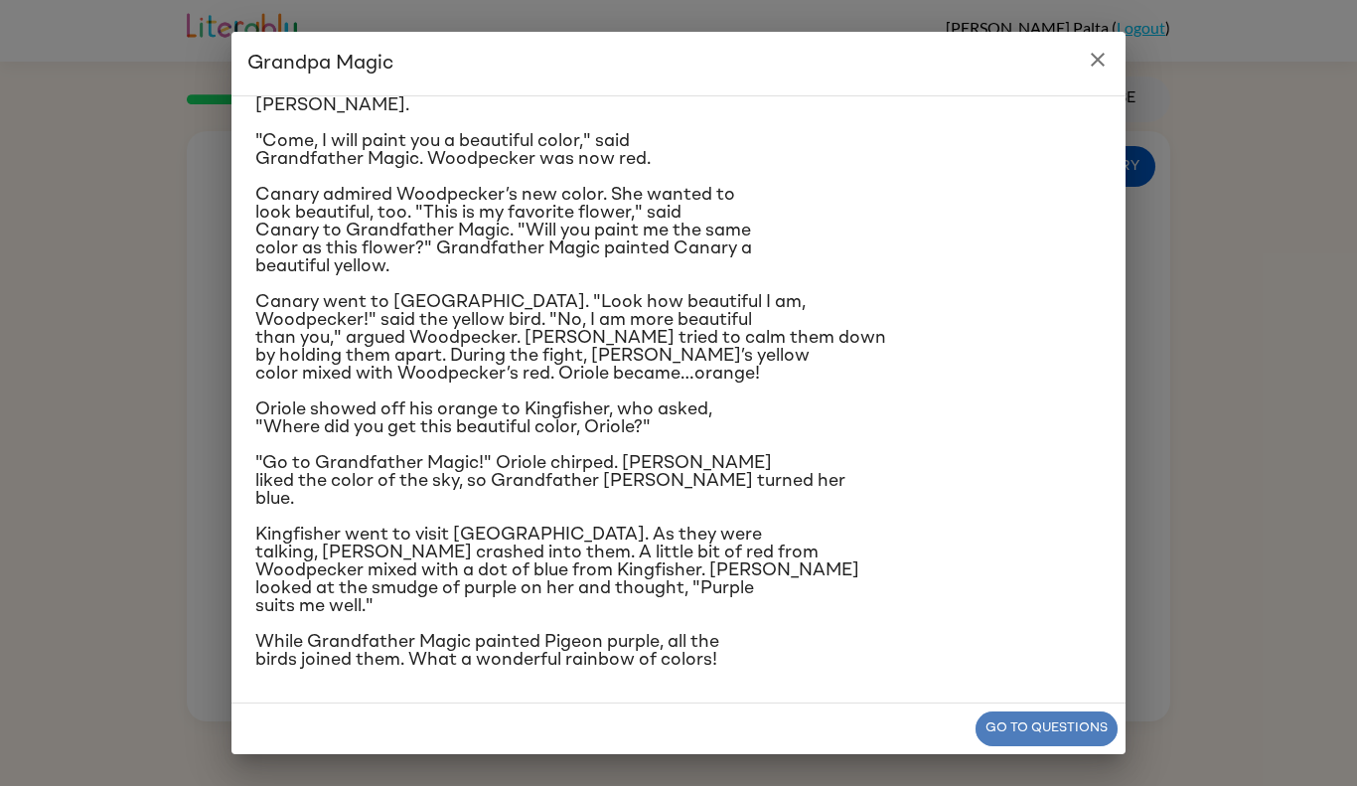
click at [1034, 722] on button "Go to questions" at bounding box center [1047, 728] width 142 height 35
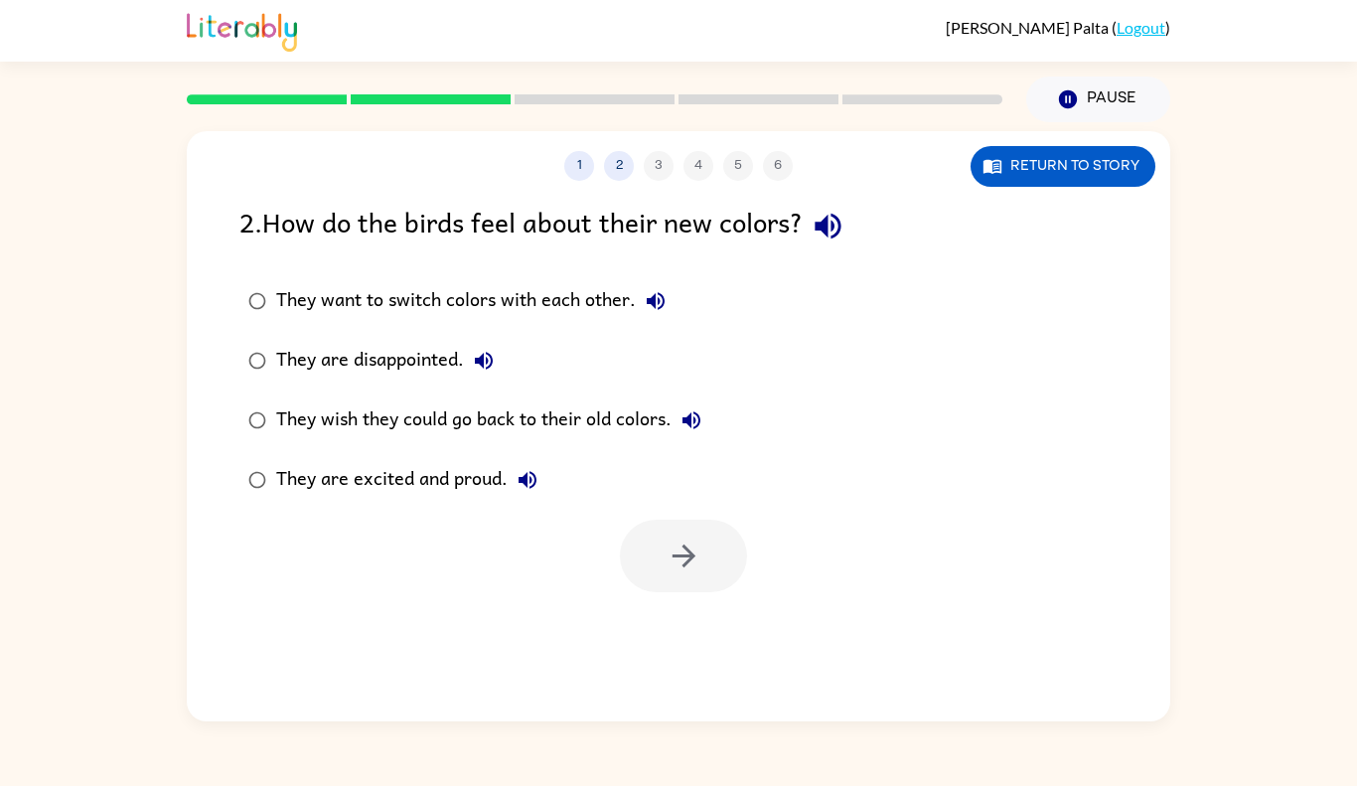
click at [383, 477] on div "They are excited and proud." at bounding box center [411, 480] width 271 height 40
click at [667, 549] on icon "button" at bounding box center [684, 556] width 35 height 35
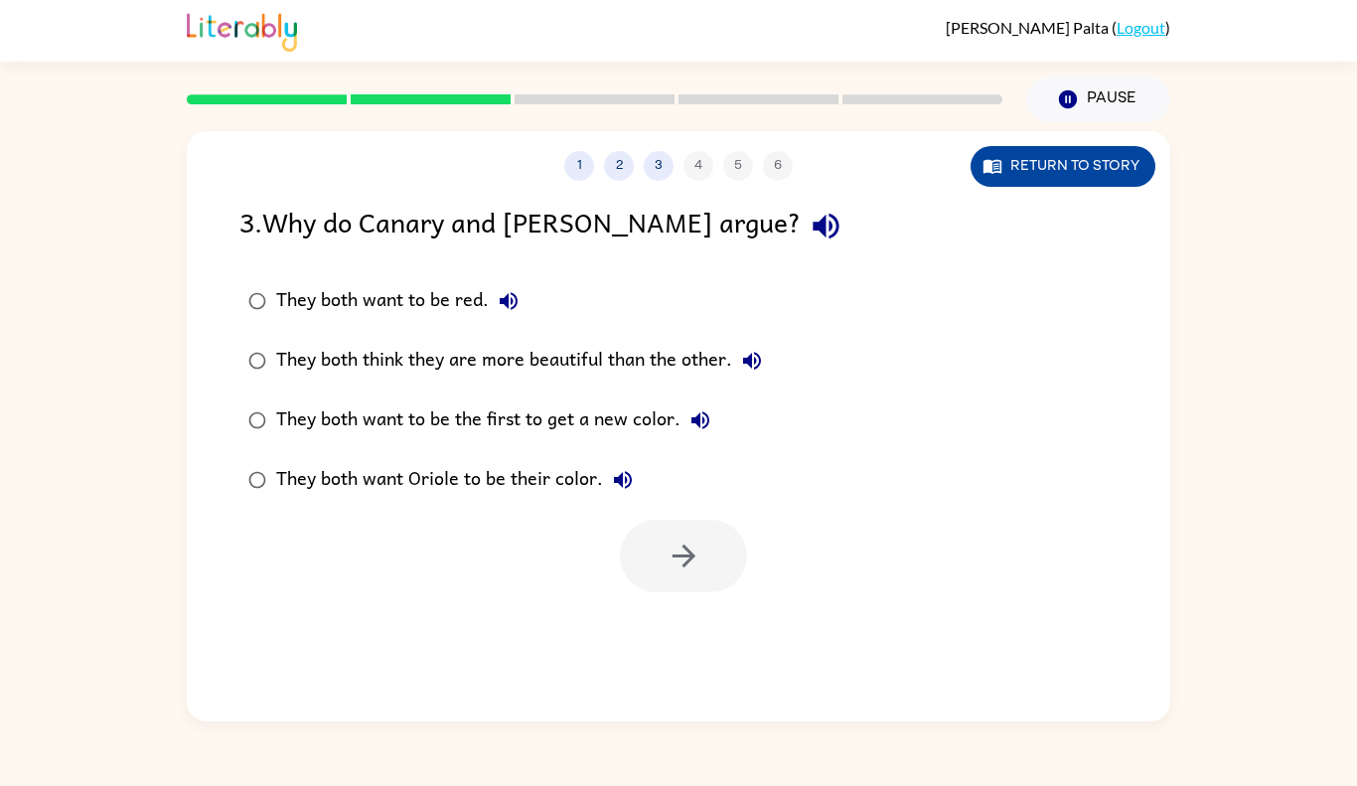
click at [1091, 174] on button "Return to story" at bounding box center [1063, 166] width 185 height 41
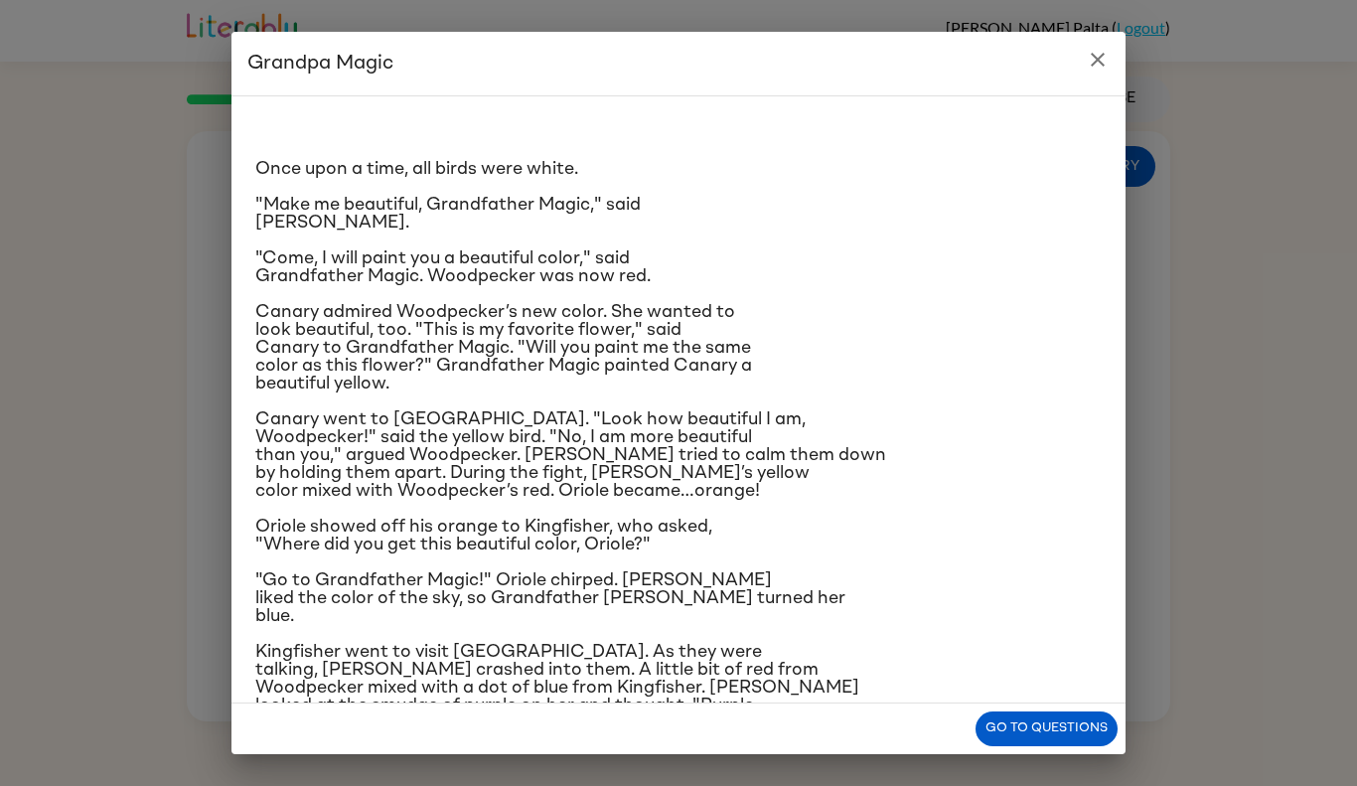
click at [664, 410] on span "Canary went to [GEOGRAPHIC_DATA]. "Look how beautiful I am, Woodpecker!" said t…" at bounding box center [570, 454] width 631 height 89
click at [668, 412] on span "Canary went to [GEOGRAPHIC_DATA]. "Look how beautiful I am, Woodpecker!" said t…" at bounding box center [570, 454] width 631 height 89
click at [1051, 731] on button "Go to questions" at bounding box center [1047, 728] width 142 height 35
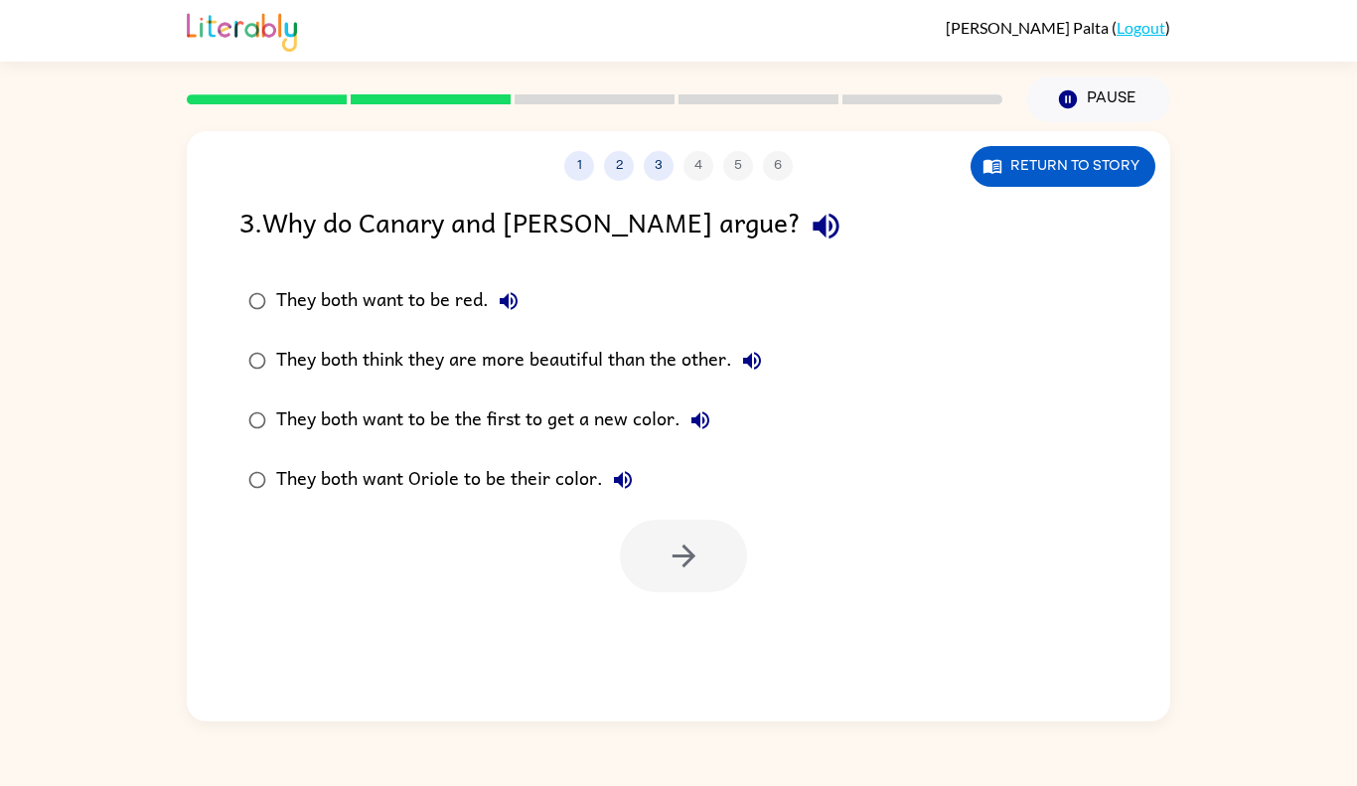
click at [599, 362] on div "They both think they are more beautiful than the other." at bounding box center [524, 361] width 496 height 40
click at [675, 566] on icon "button" at bounding box center [684, 556] width 35 height 35
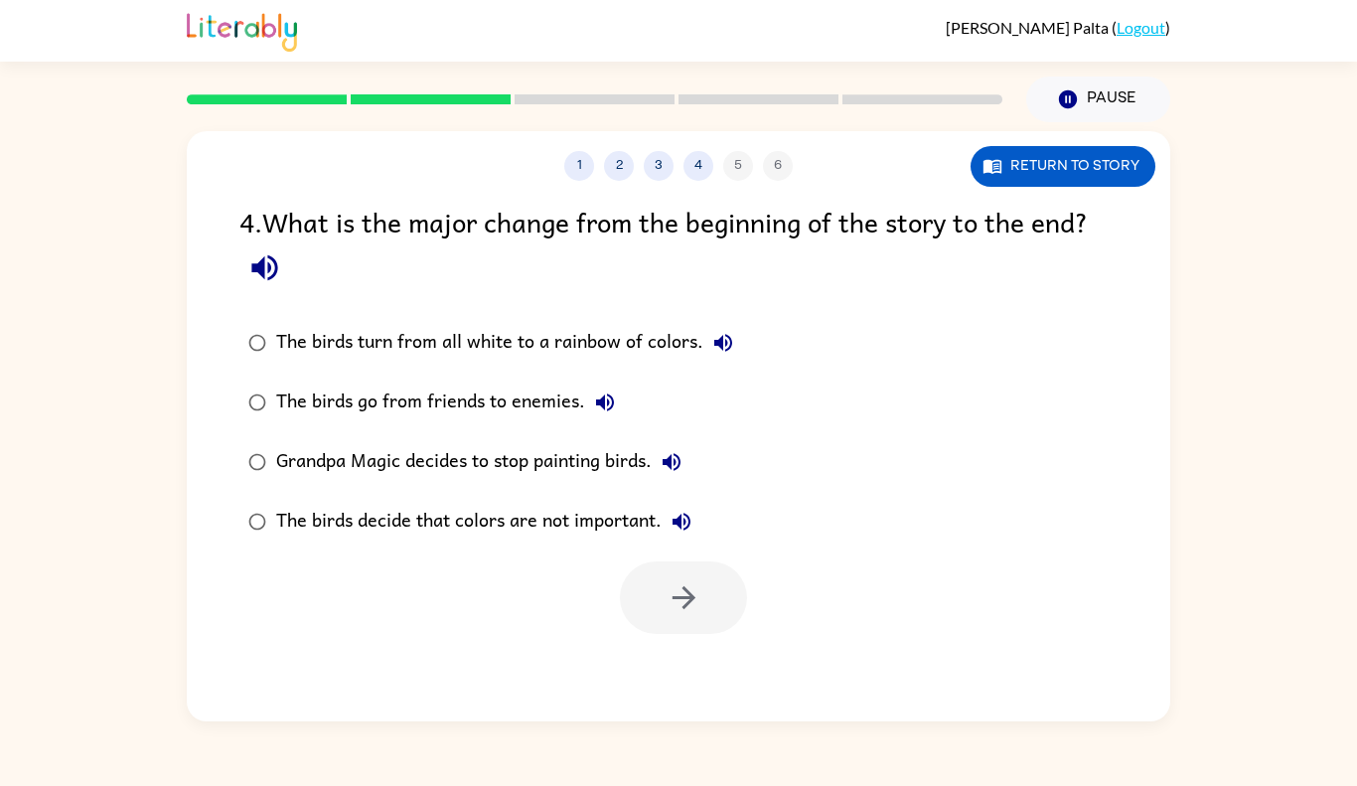
click at [362, 342] on div "The birds turn from all white to a rainbow of colors." at bounding box center [509, 343] width 467 height 40
click at [658, 624] on button "button" at bounding box center [683, 597] width 127 height 73
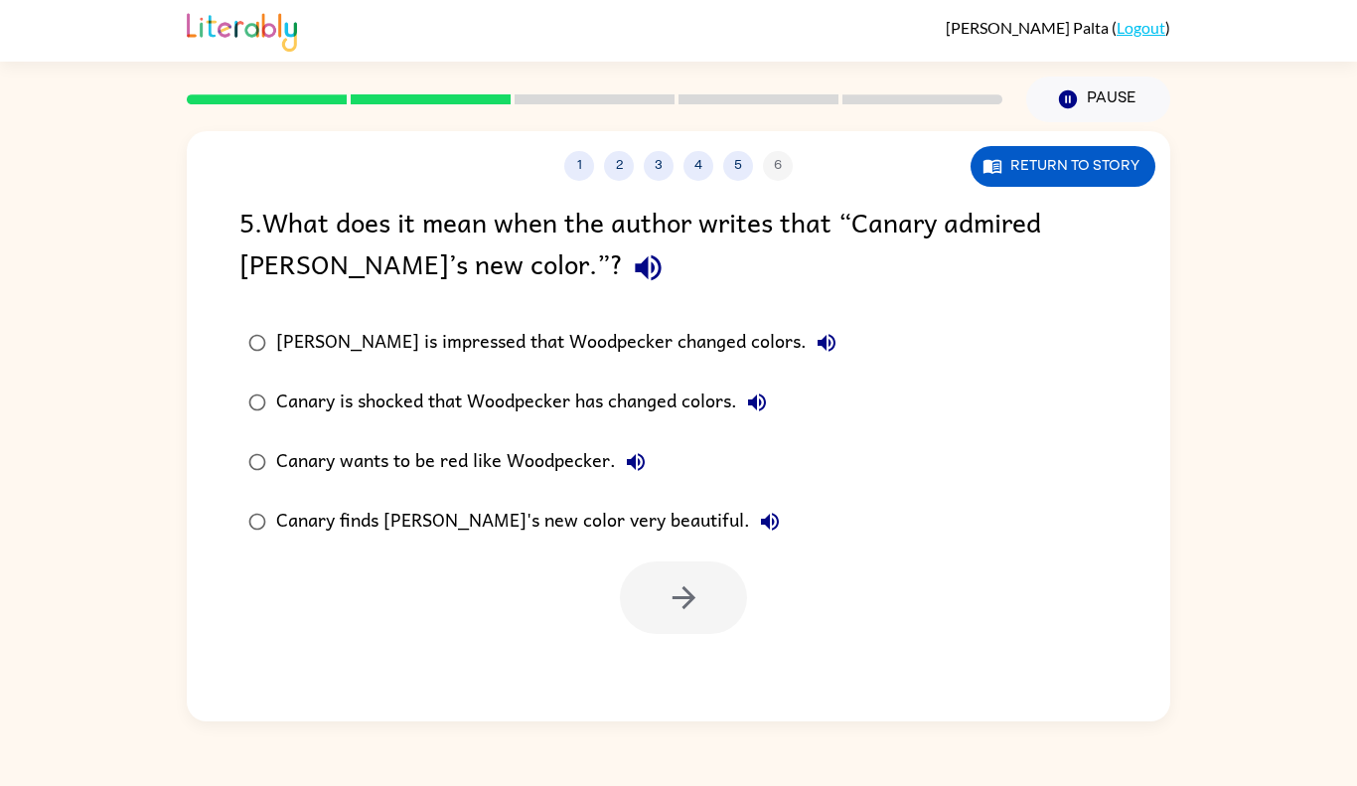
click at [658, 574] on div at bounding box center [683, 597] width 127 height 73
click at [563, 538] on div "Canary finds [PERSON_NAME]'s new color very beautiful." at bounding box center [533, 522] width 514 height 40
click at [700, 588] on icon "button" at bounding box center [684, 597] width 35 height 35
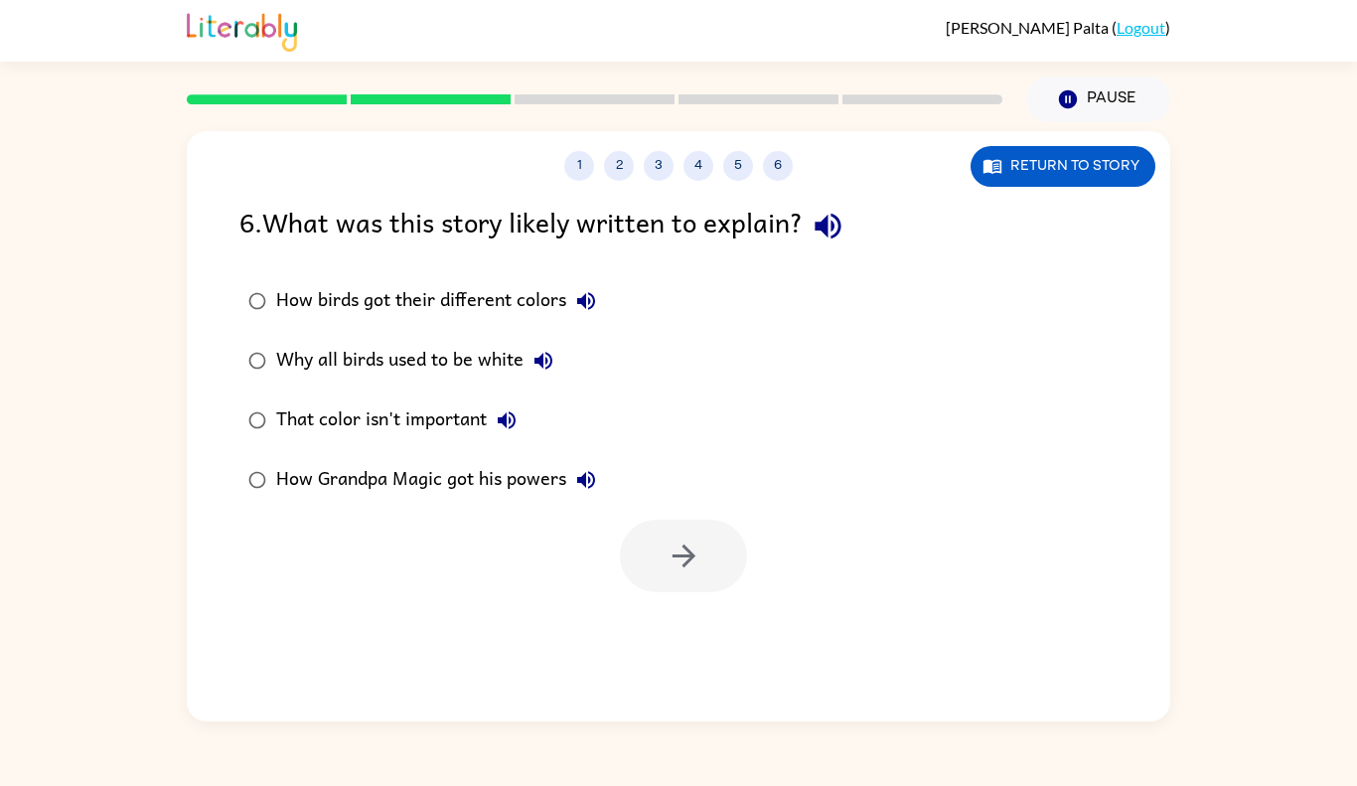
click at [454, 273] on label "How birds got their different colors" at bounding box center [423, 301] width 388 height 60
click at [689, 563] on icon "button" at bounding box center [684, 556] width 35 height 35
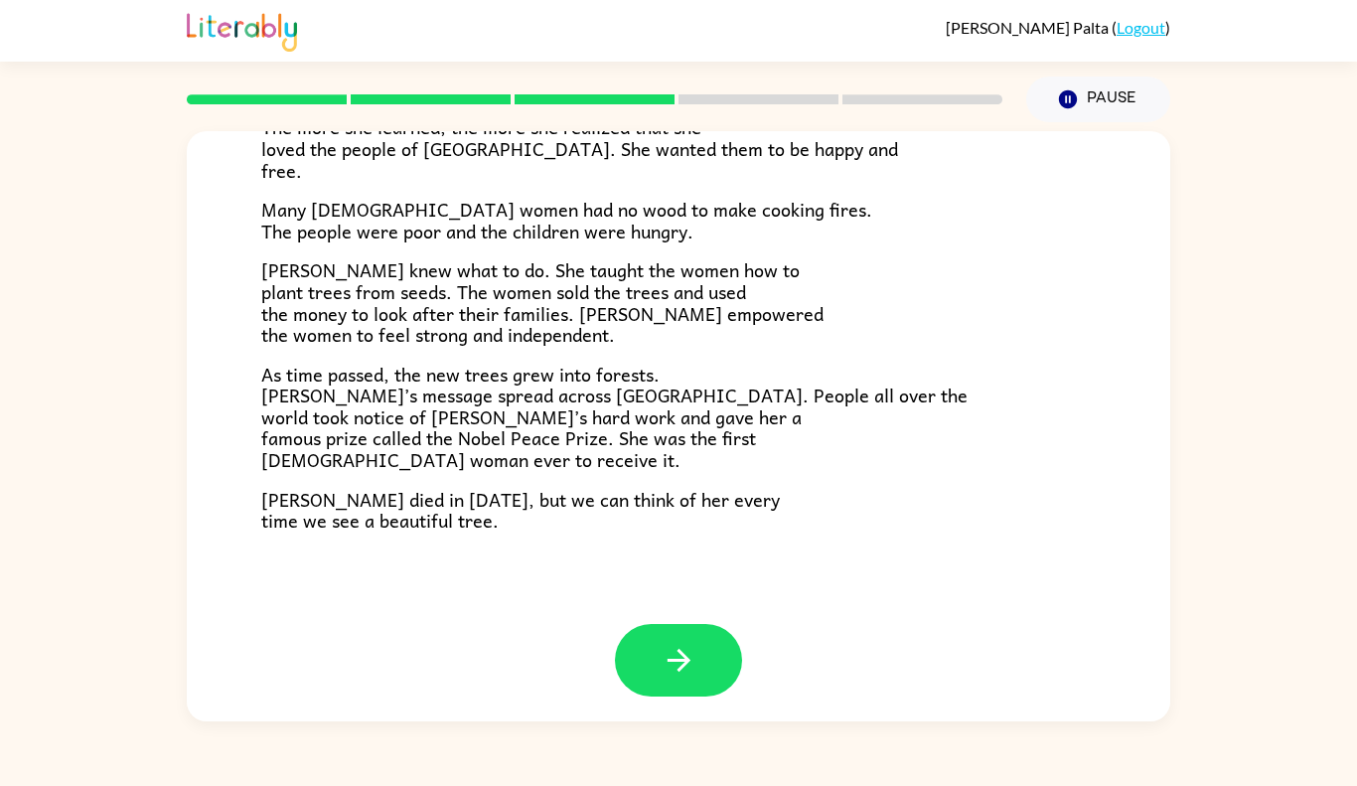
scroll to position [537, 0]
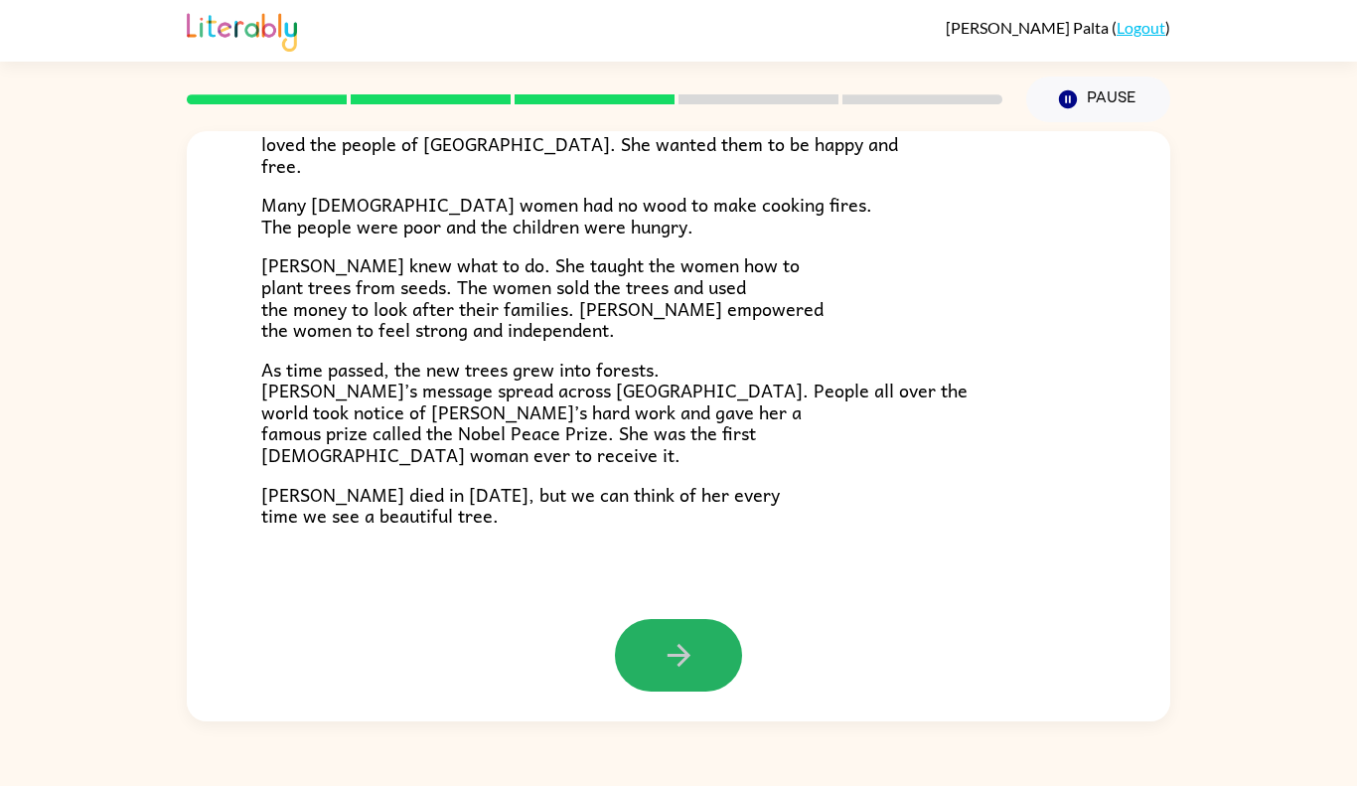
click at [669, 639] on icon "button" at bounding box center [679, 655] width 35 height 35
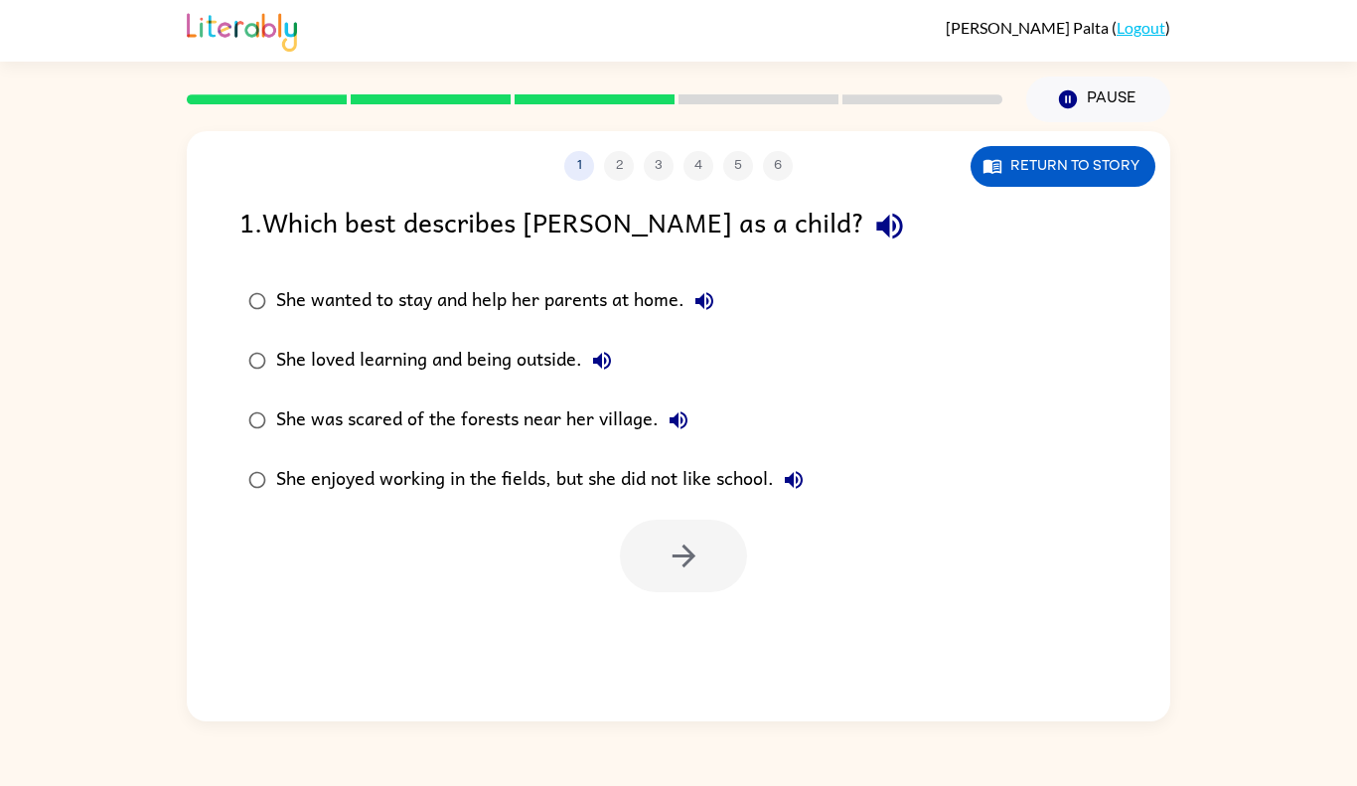
scroll to position [0, 0]
click at [1049, 182] on button "Return to story" at bounding box center [1063, 166] width 185 height 41
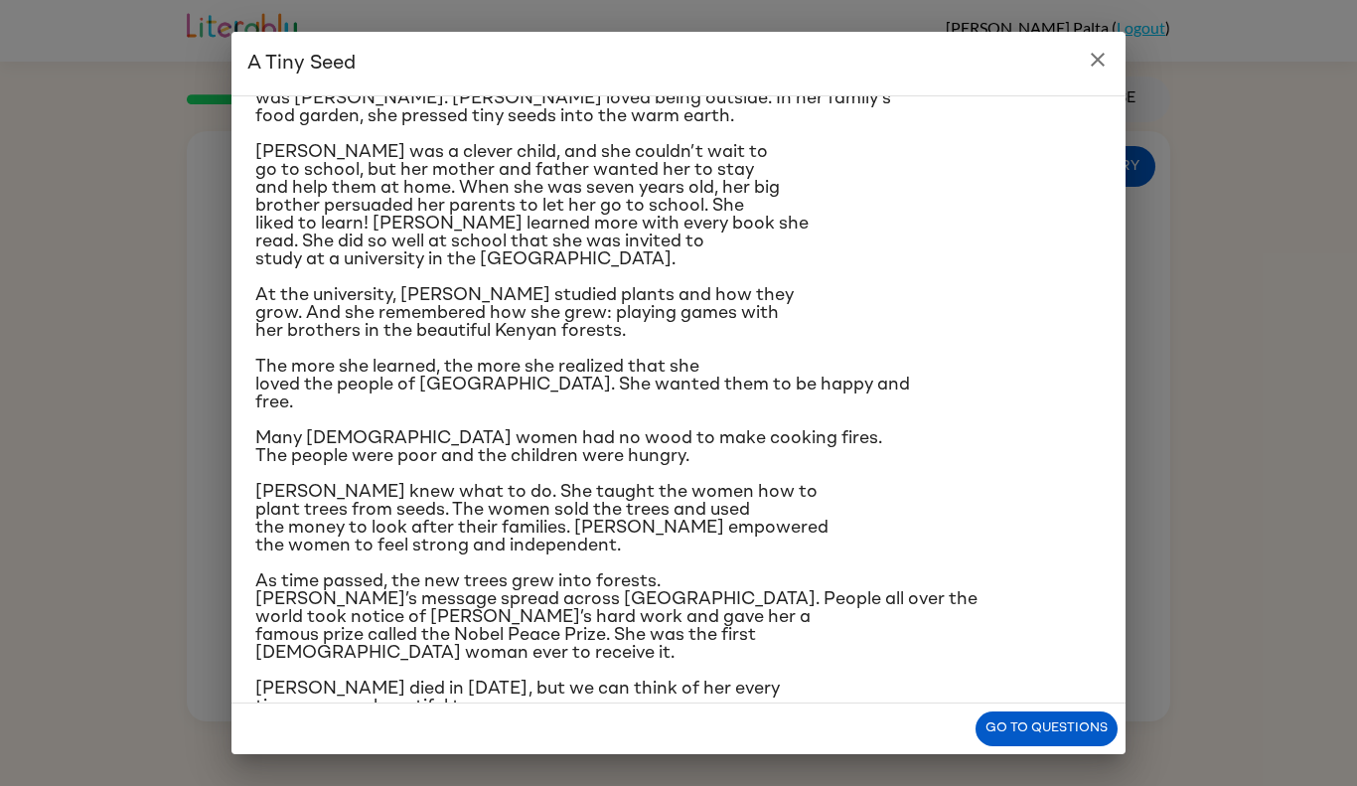
scroll to position [107, 0]
click at [1089, 731] on button "Go to questions" at bounding box center [1047, 728] width 142 height 35
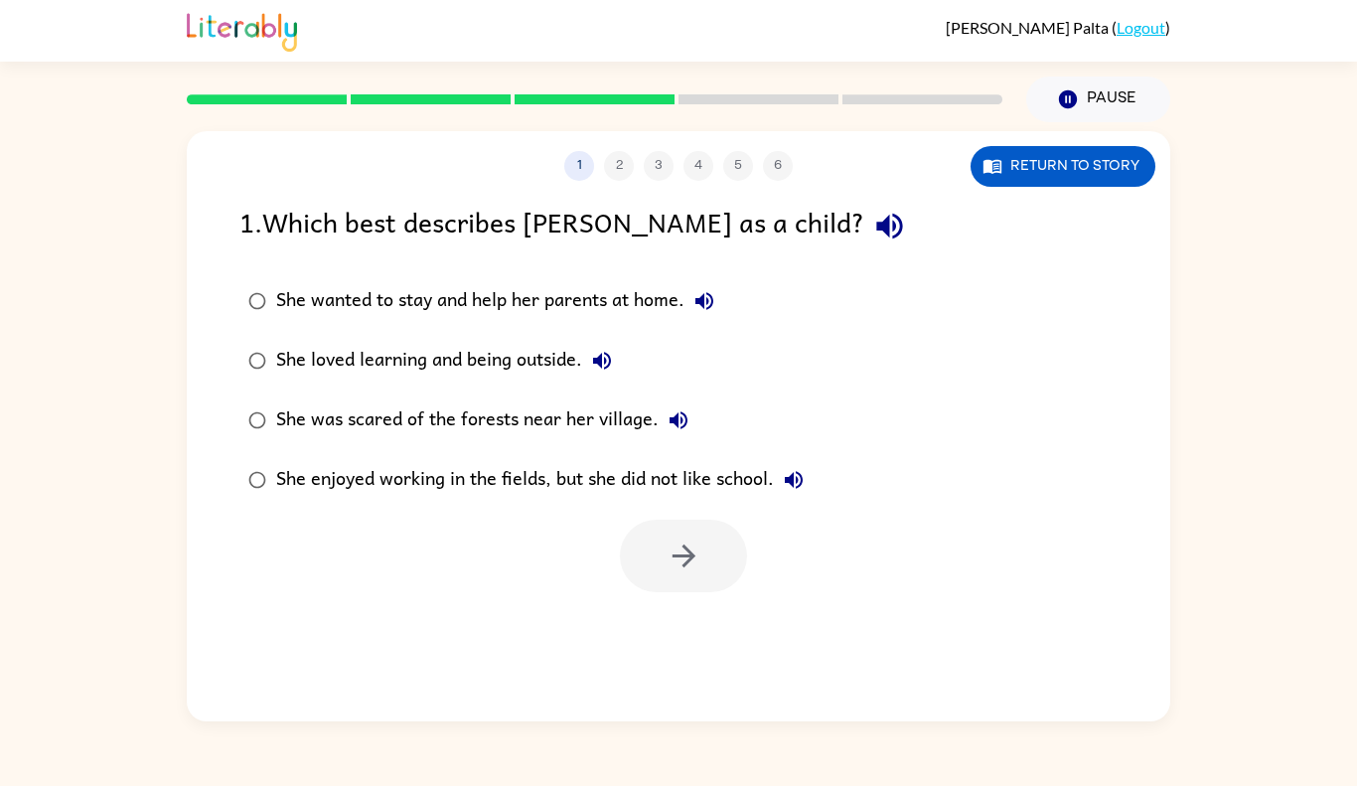
click at [500, 352] on div "She loved learning and being outside." at bounding box center [449, 361] width 346 height 40
click at [679, 571] on icon "button" at bounding box center [684, 556] width 35 height 35
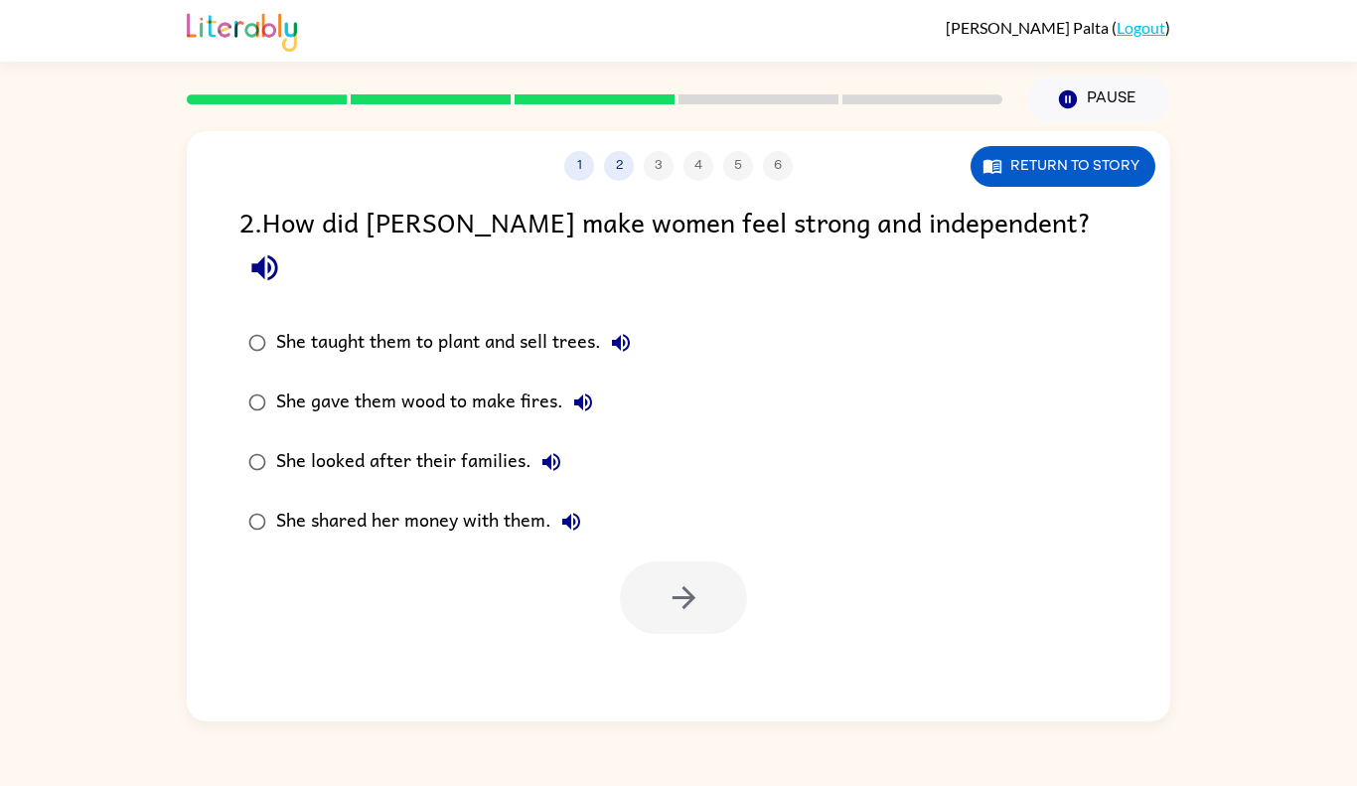
click at [447, 323] on div "She taught them to plant and sell trees." at bounding box center [458, 343] width 365 height 40
click at [697, 580] on icon "button" at bounding box center [684, 597] width 35 height 35
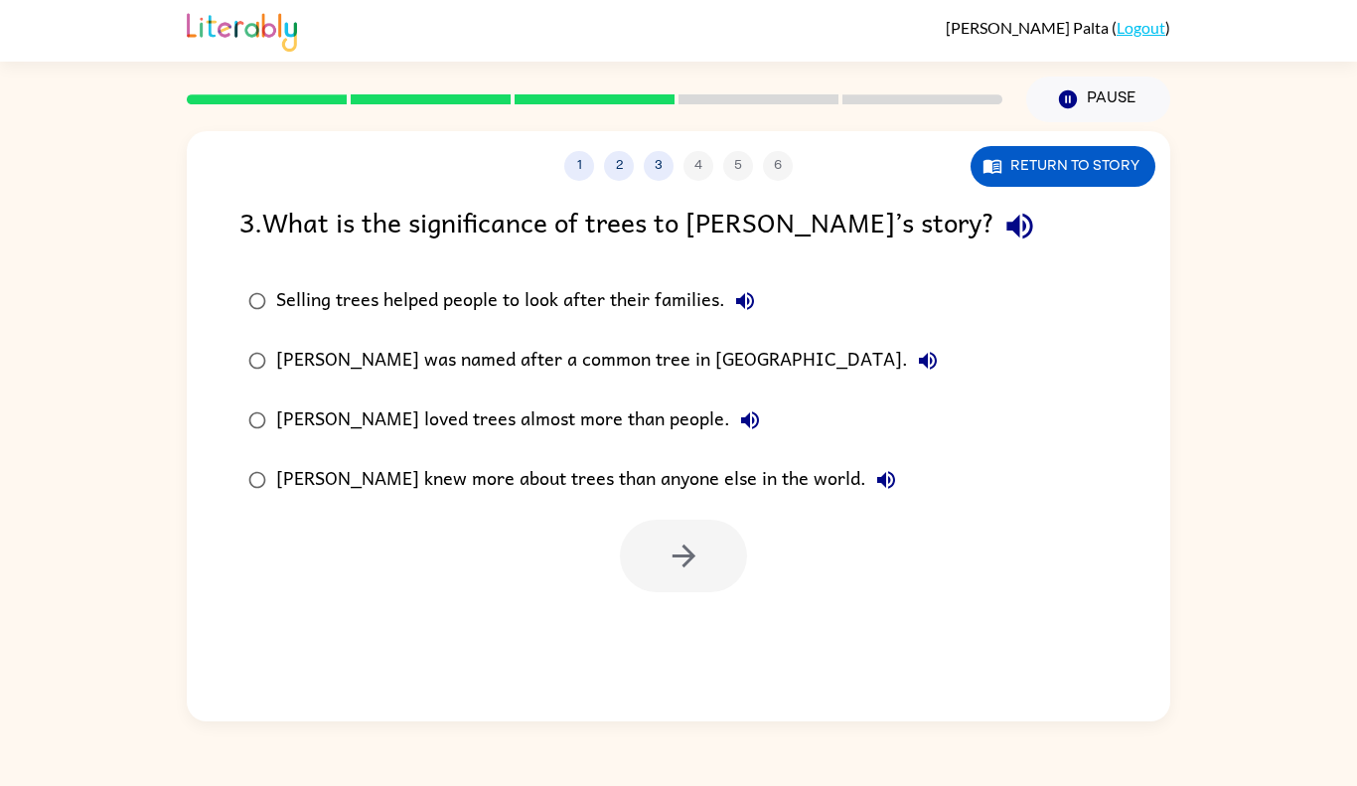
click at [480, 358] on div "[PERSON_NAME] was named after a common tree in [GEOGRAPHIC_DATA]." at bounding box center [612, 361] width 672 height 40
click at [559, 404] on div "[PERSON_NAME] loved trees almost more than people." at bounding box center [523, 420] width 494 height 40
click at [667, 559] on icon "button" at bounding box center [684, 556] width 35 height 35
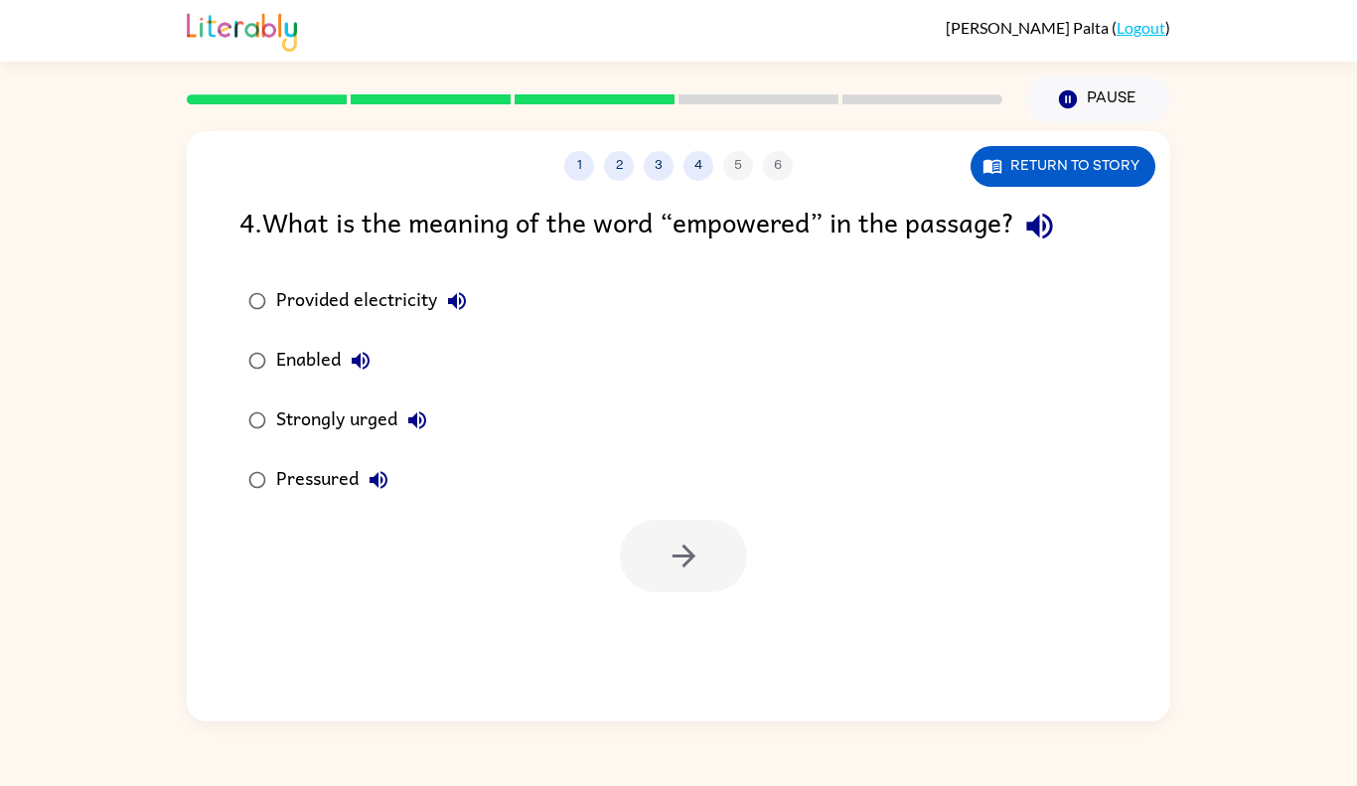
click at [682, 595] on div "1 2 3 4 5 6 Return to story 4 . What is the meaning of the word “empowered” in …" at bounding box center [679, 426] width 984 height 590
click at [305, 420] on div "Strongly urged" at bounding box center [356, 420] width 161 height 40
click at [714, 553] on button "button" at bounding box center [683, 556] width 127 height 73
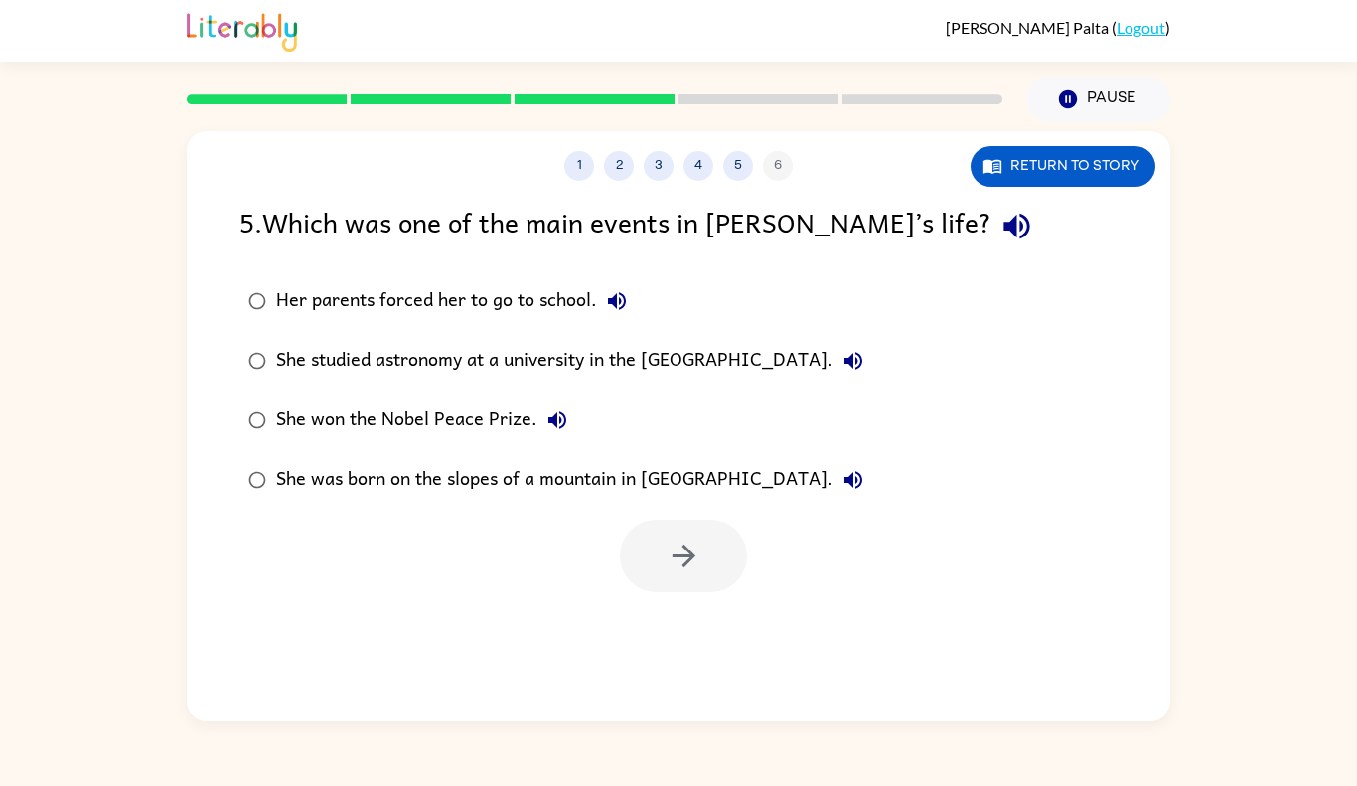
click at [714, 553] on div at bounding box center [683, 556] width 127 height 73
click at [405, 469] on div "She was born on the slopes of a mountain in [GEOGRAPHIC_DATA]." at bounding box center [574, 480] width 597 height 40
click at [424, 294] on div "Her parents forced her to go to school." at bounding box center [456, 301] width 361 height 40
click at [673, 557] on icon "button" at bounding box center [683, 556] width 23 height 23
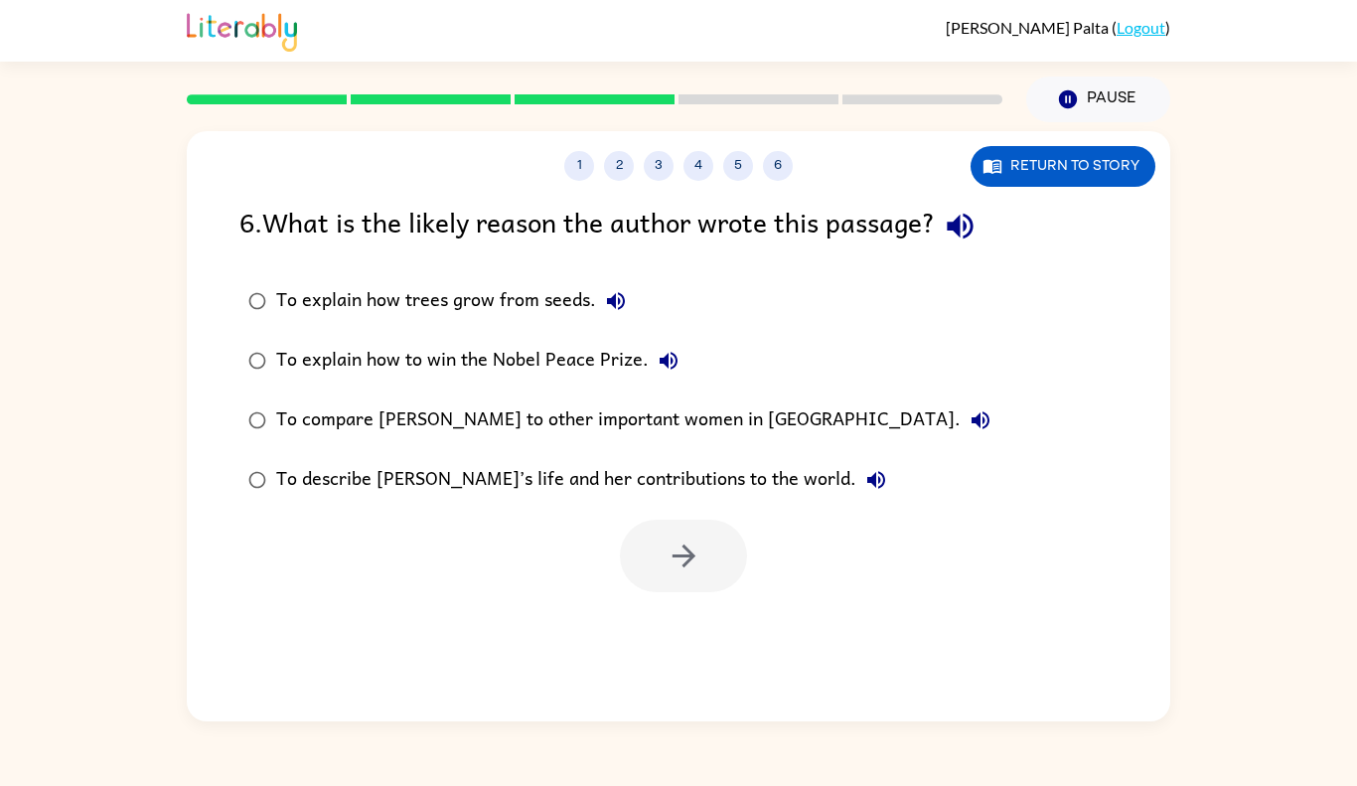
click at [492, 476] on div "To describe [PERSON_NAME]’s life and her contributions to the world." at bounding box center [586, 480] width 620 height 40
click at [716, 571] on button "button" at bounding box center [683, 556] width 127 height 73
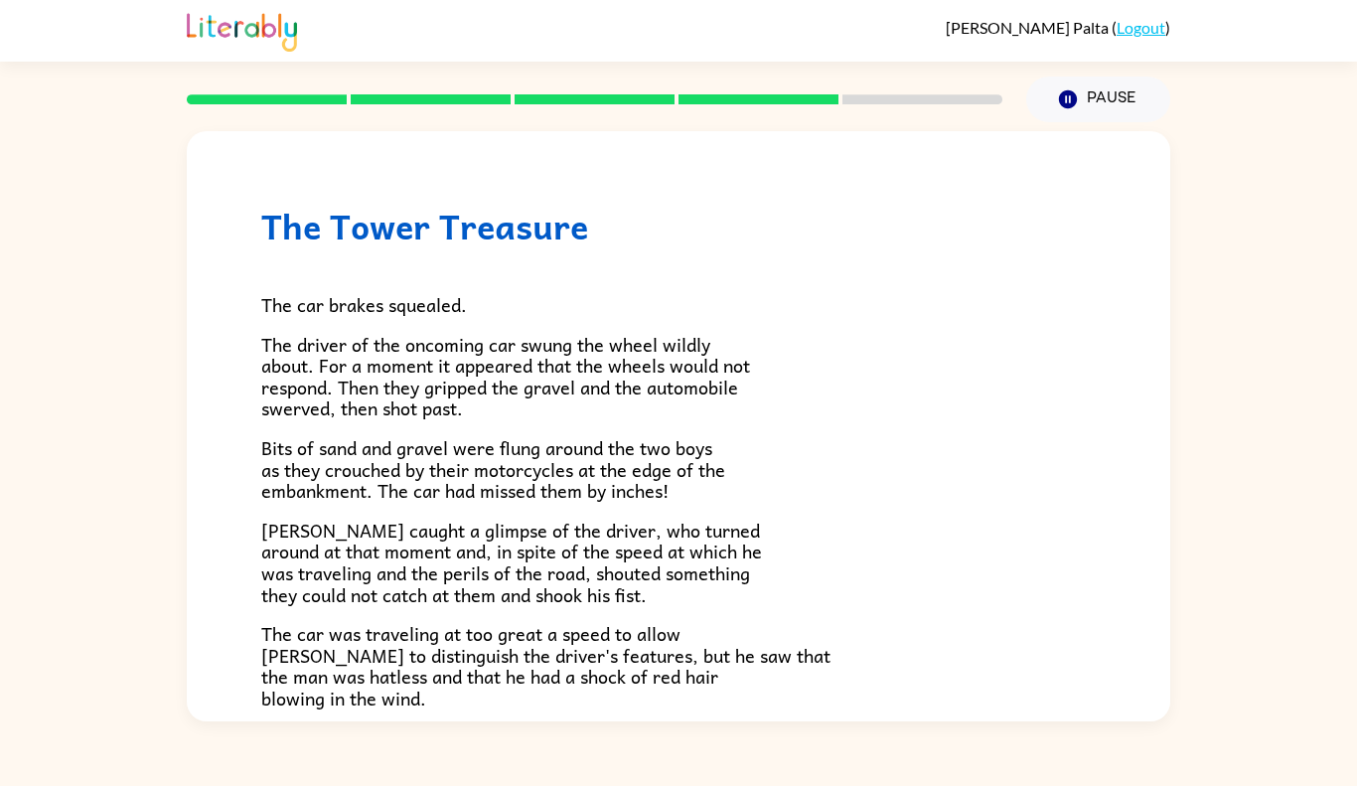
scroll to position [529, 0]
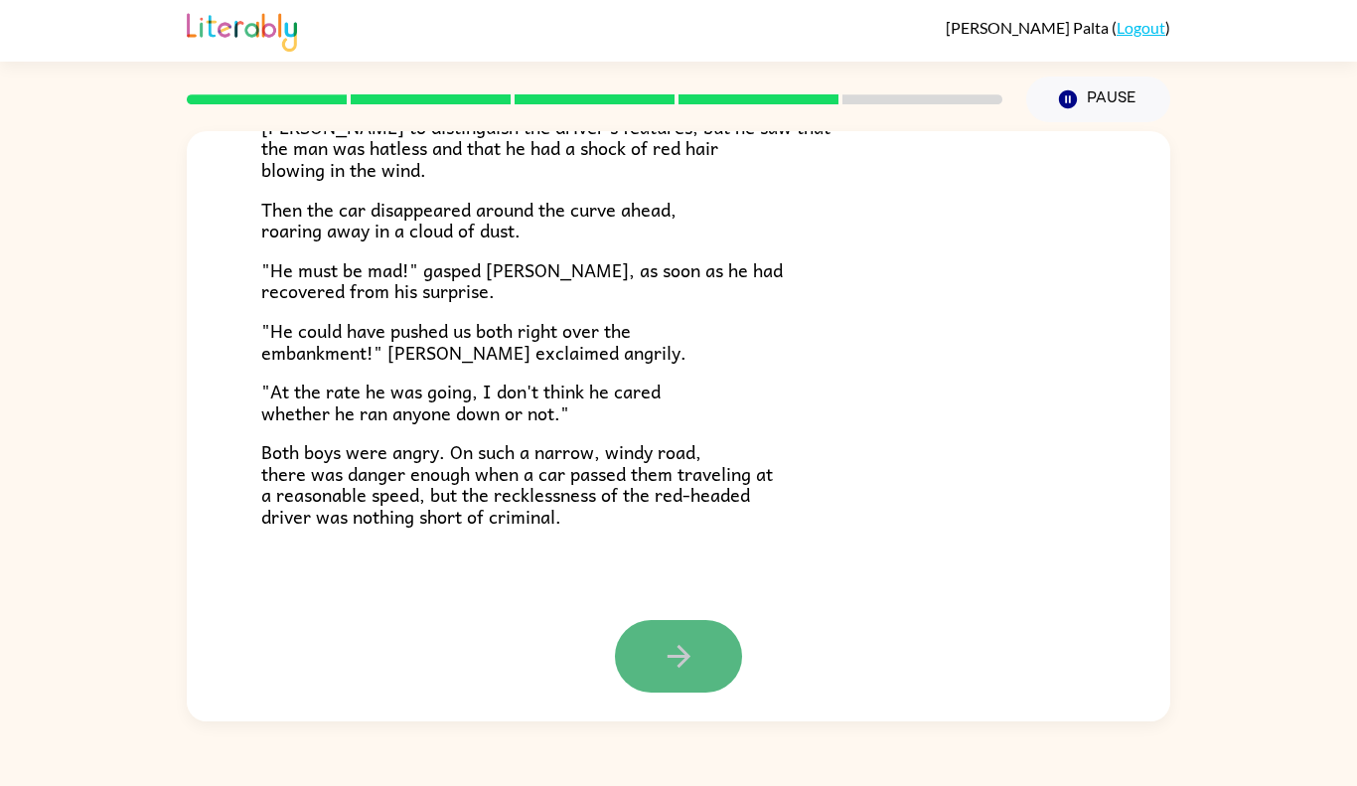
click at [694, 668] on icon "button" at bounding box center [679, 656] width 35 height 35
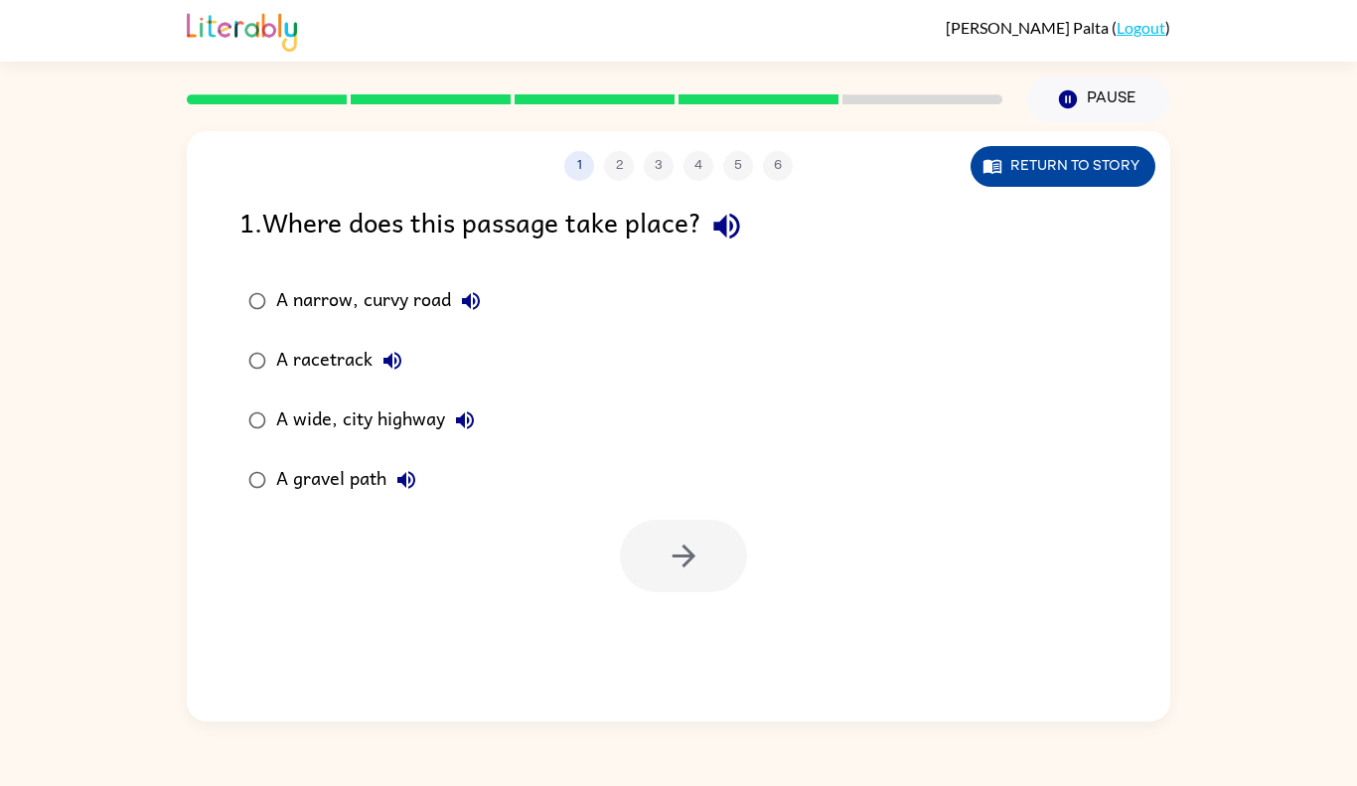
click at [1035, 171] on button "Return to story" at bounding box center [1063, 166] width 185 height 41
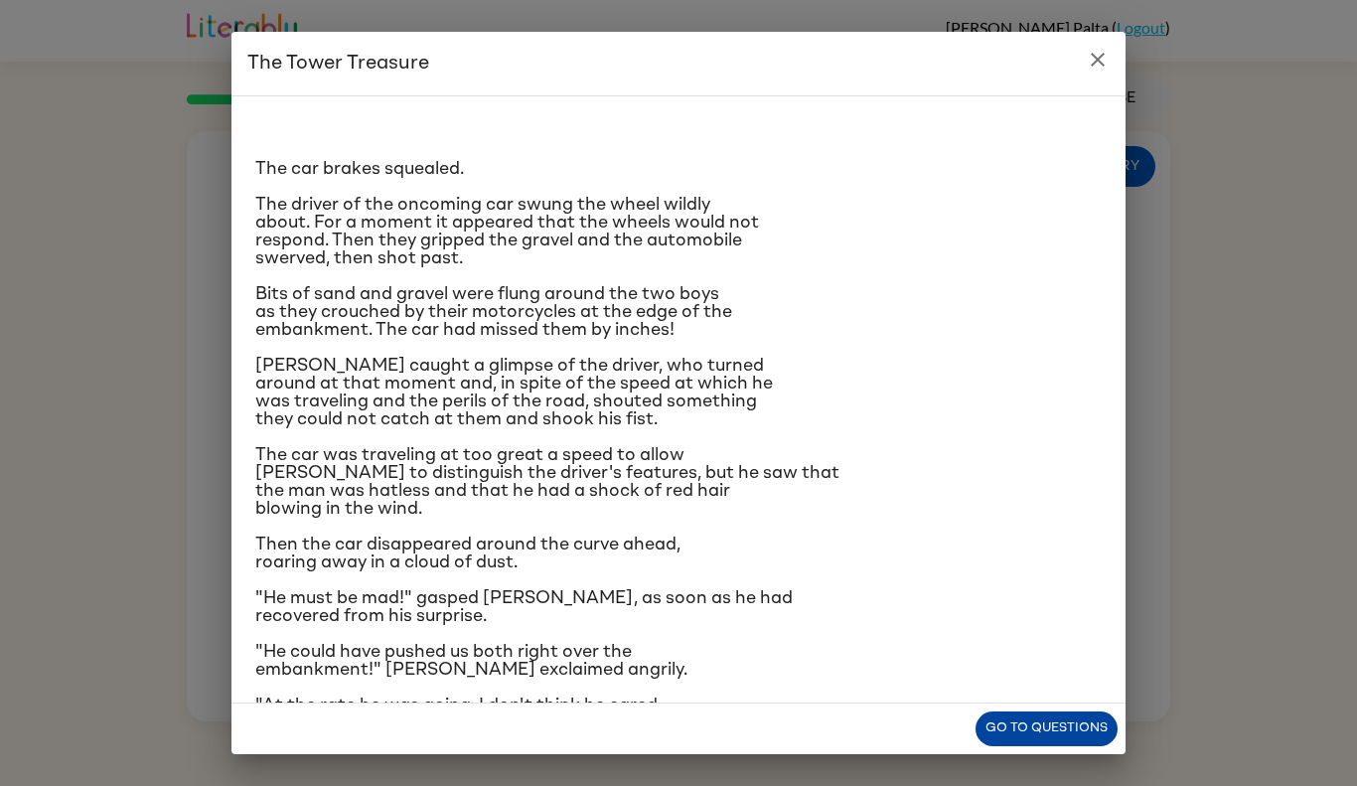
click at [995, 714] on button "Go to questions" at bounding box center [1047, 728] width 142 height 35
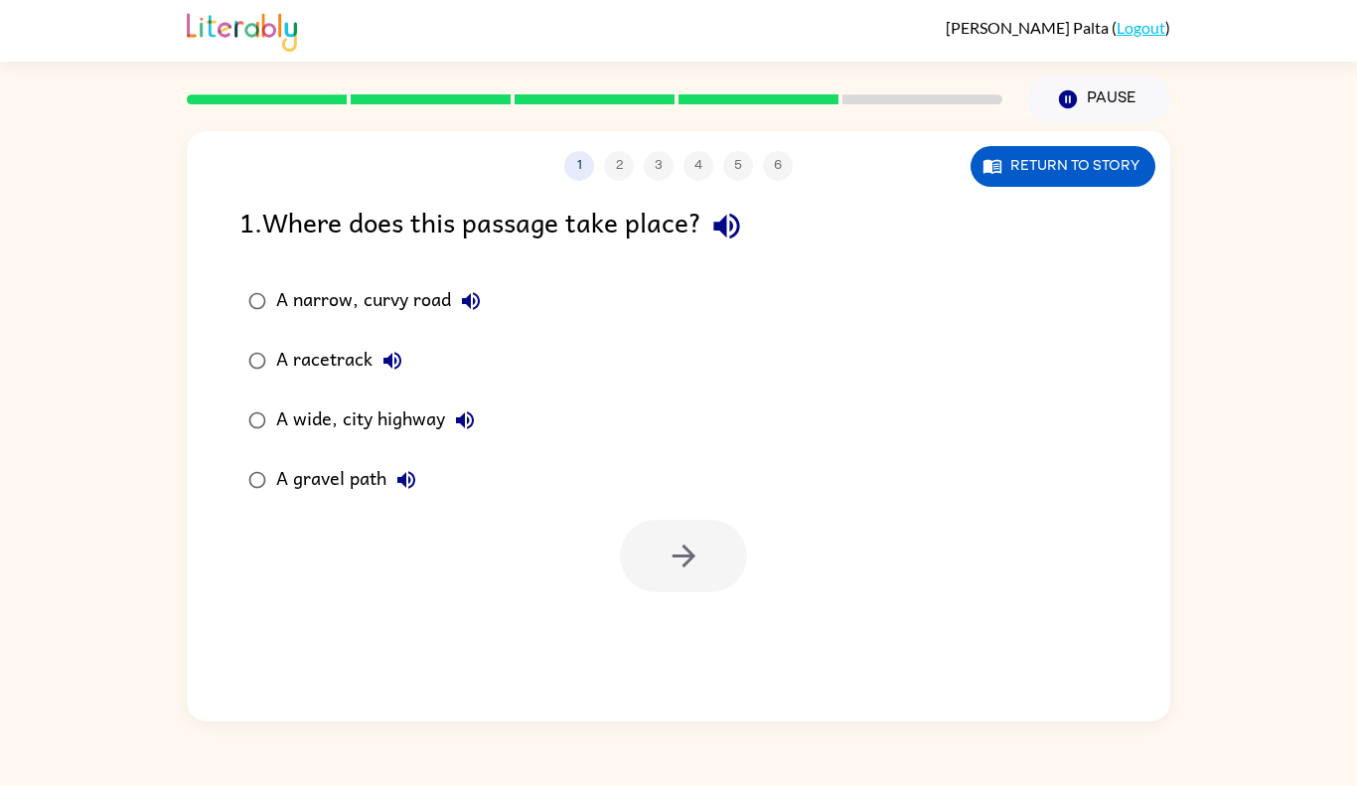
click at [289, 305] on div "A narrow, curvy road" at bounding box center [383, 301] width 215 height 40
click at [352, 471] on div "A gravel path" at bounding box center [351, 480] width 150 height 40
click at [702, 547] on button "button" at bounding box center [683, 556] width 127 height 73
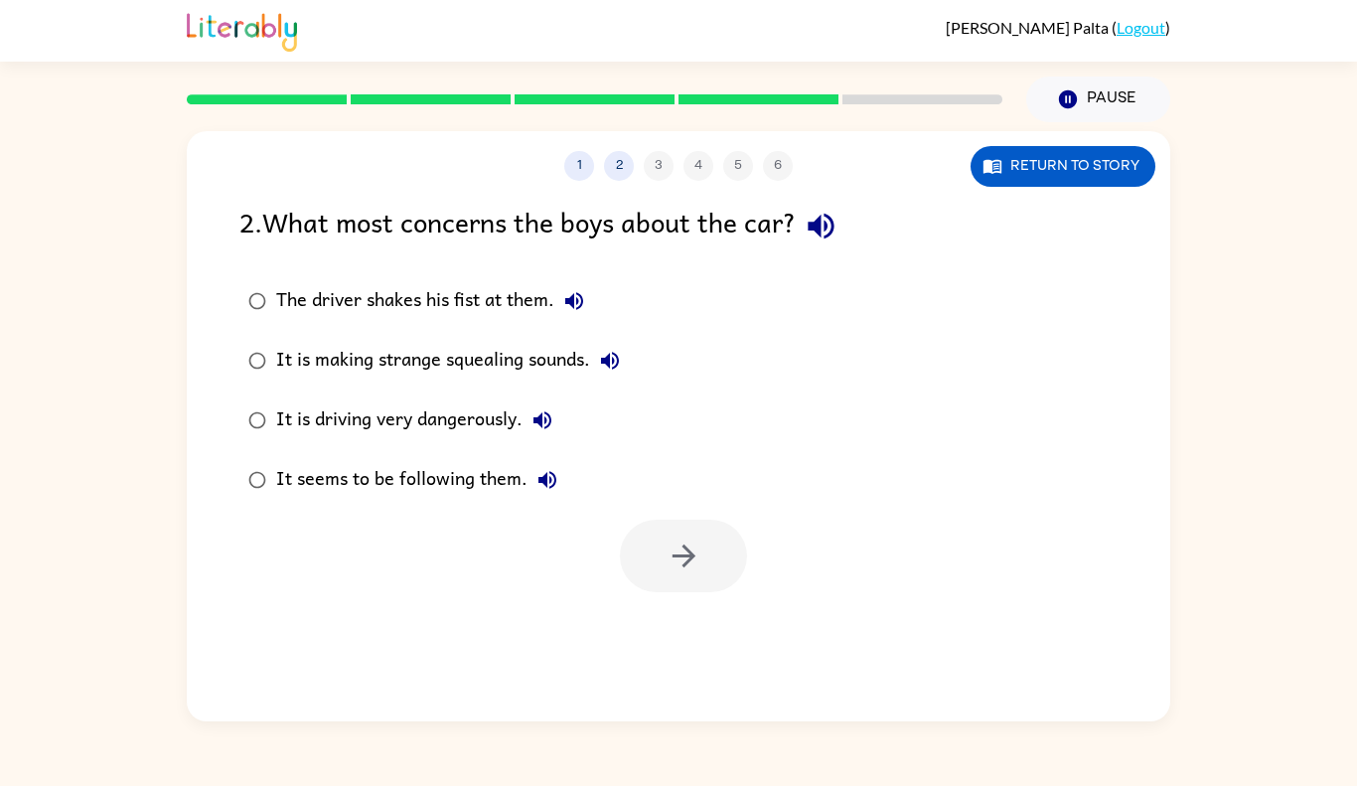
click at [439, 350] on div "It is making strange squealing sounds." at bounding box center [453, 361] width 354 height 40
click at [674, 565] on icon "button" at bounding box center [684, 556] width 35 height 35
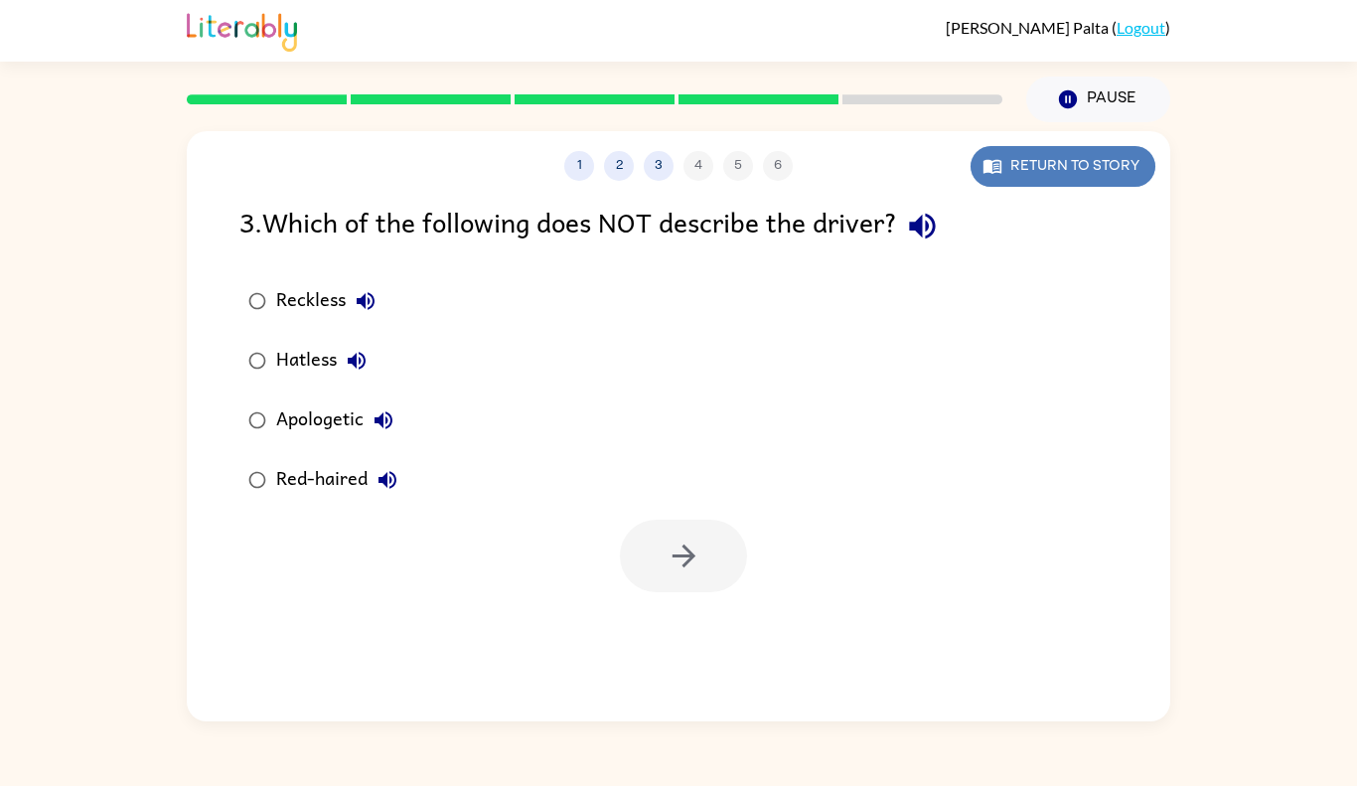
click at [1041, 160] on button "Return to story" at bounding box center [1063, 166] width 185 height 41
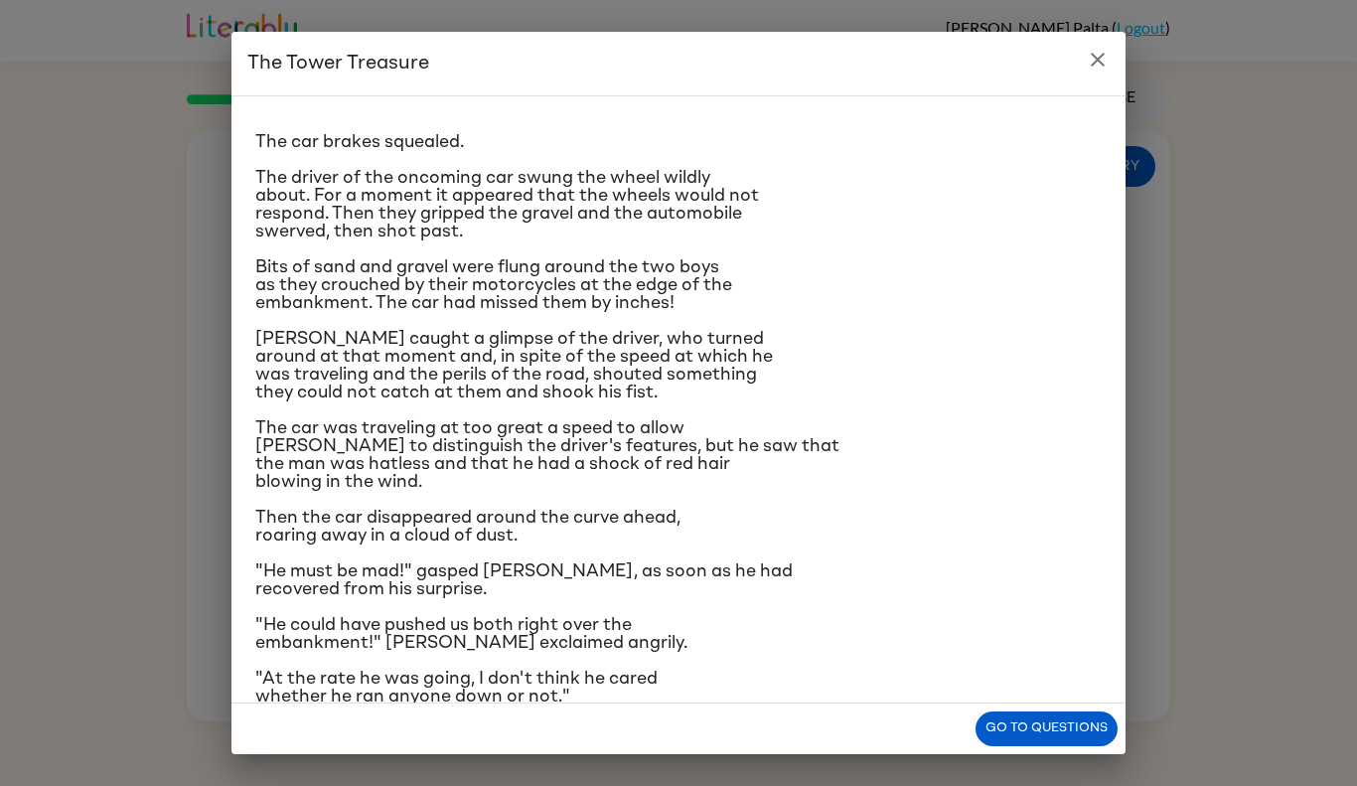
scroll to position [26, 0]
click at [1012, 734] on button "Go to questions" at bounding box center [1047, 728] width 142 height 35
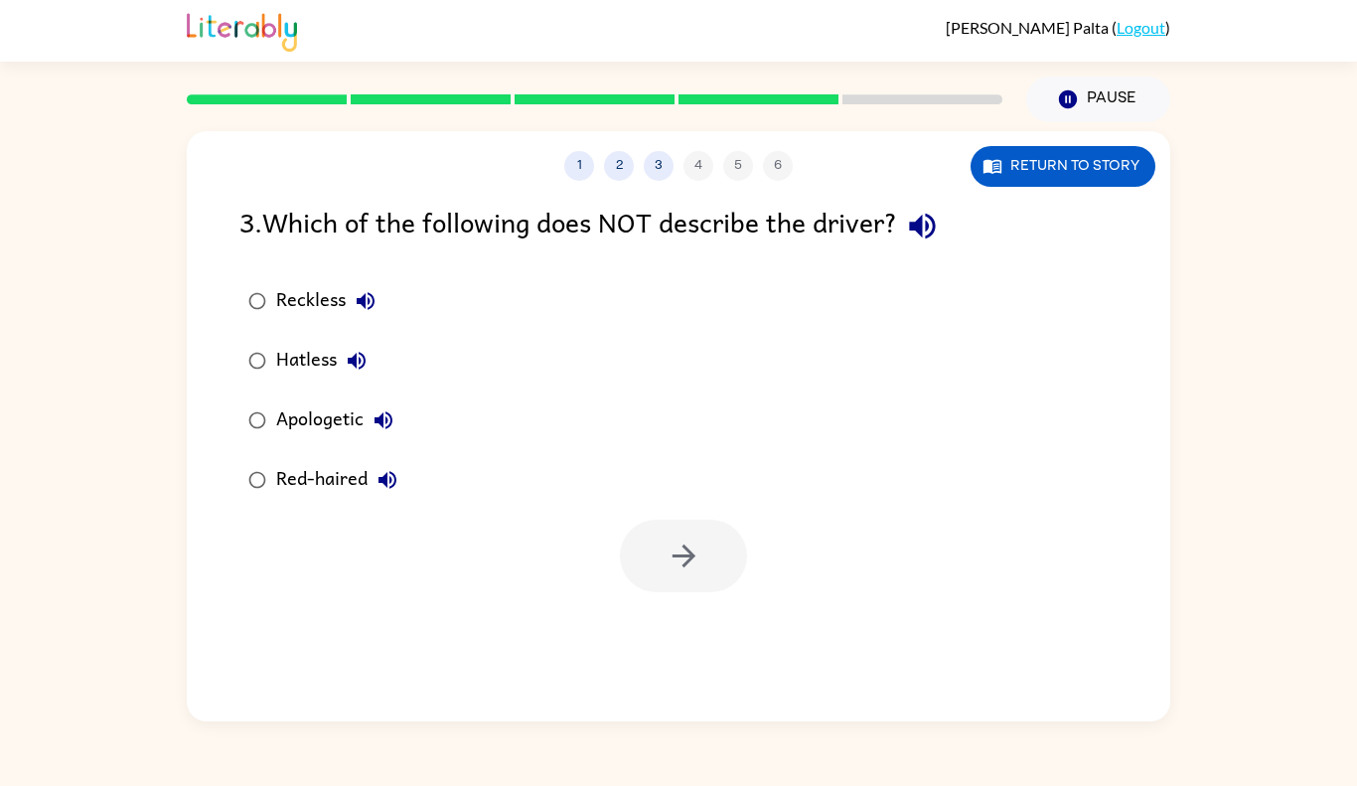
click at [292, 358] on div "Hatless" at bounding box center [326, 361] width 100 height 40
click at [647, 562] on button "button" at bounding box center [683, 556] width 127 height 73
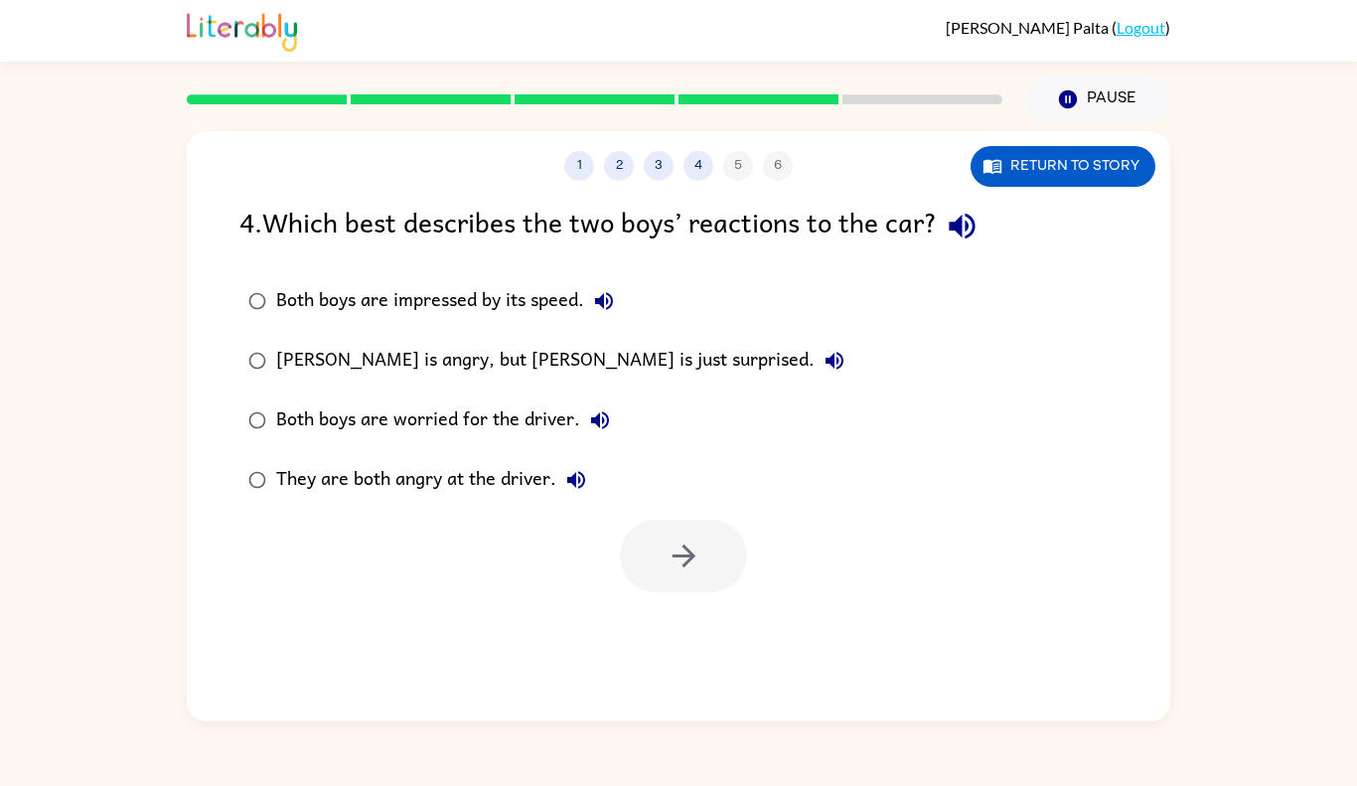
click at [508, 407] on div "Both boys are worried for the driver." at bounding box center [448, 420] width 344 height 40
click at [700, 559] on icon "button" at bounding box center [684, 556] width 35 height 35
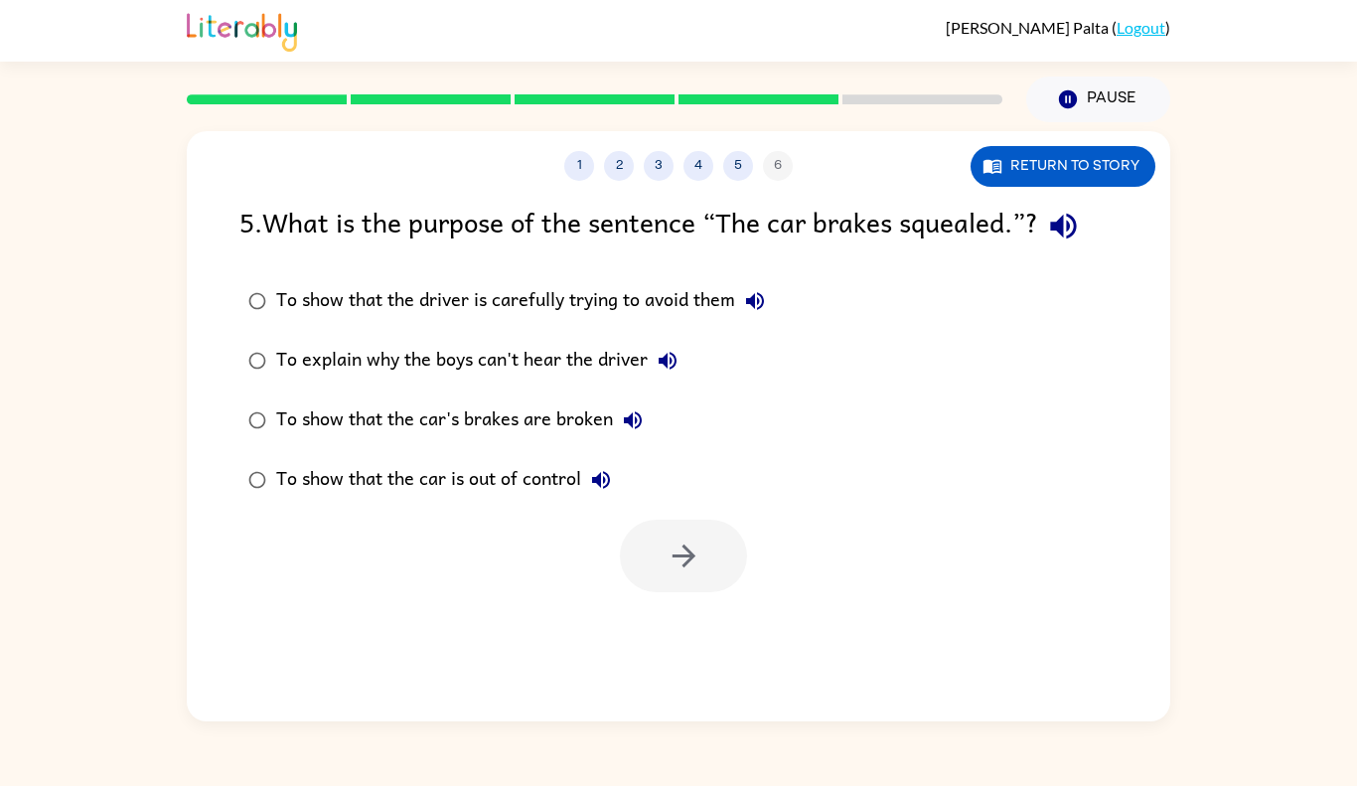
click at [513, 468] on div "To show that the car is out of control" at bounding box center [448, 480] width 345 height 40
click at [712, 562] on button "button" at bounding box center [683, 556] width 127 height 73
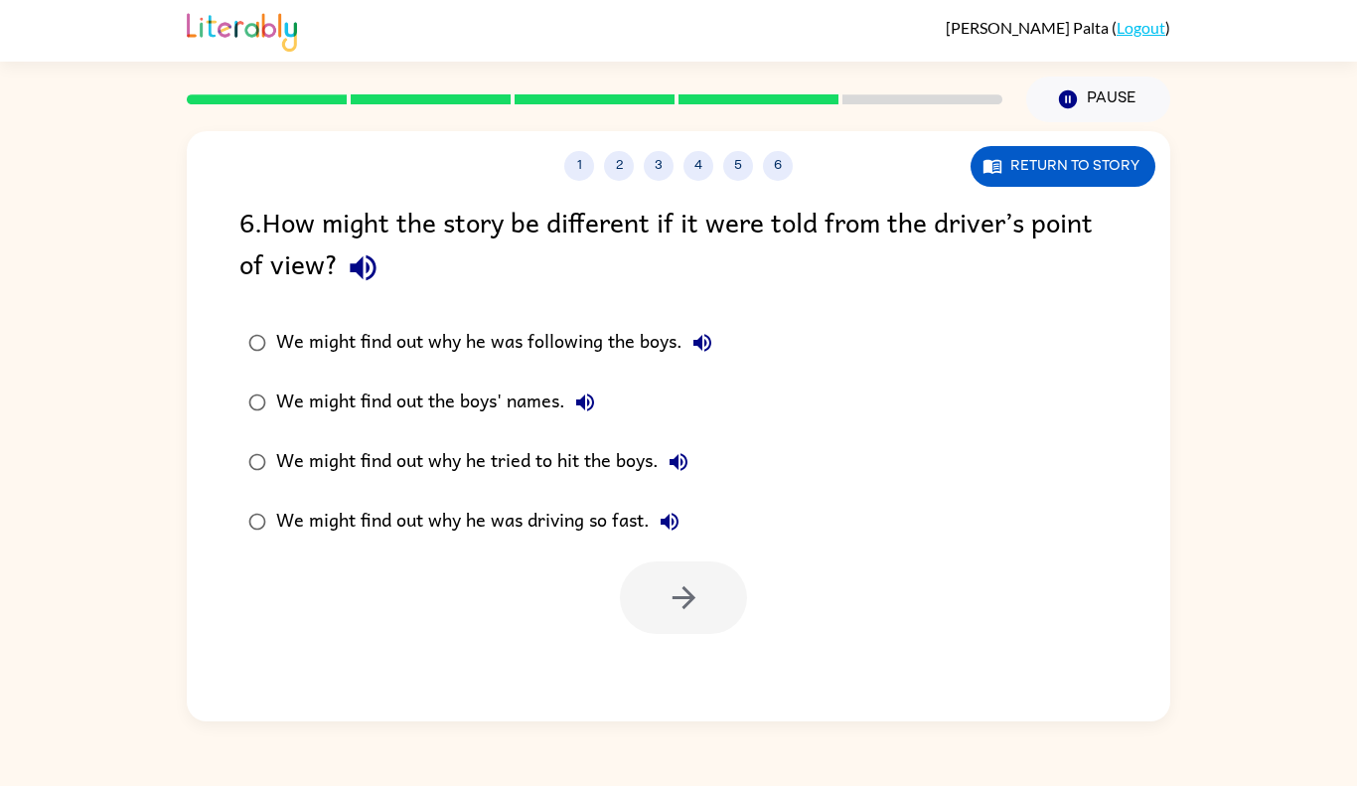
click at [513, 484] on label "We might find out why he tried to hit the boys." at bounding box center [481, 462] width 504 height 60
click at [672, 582] on icon "button" at bounding box center [684, 597] width 35 height 35
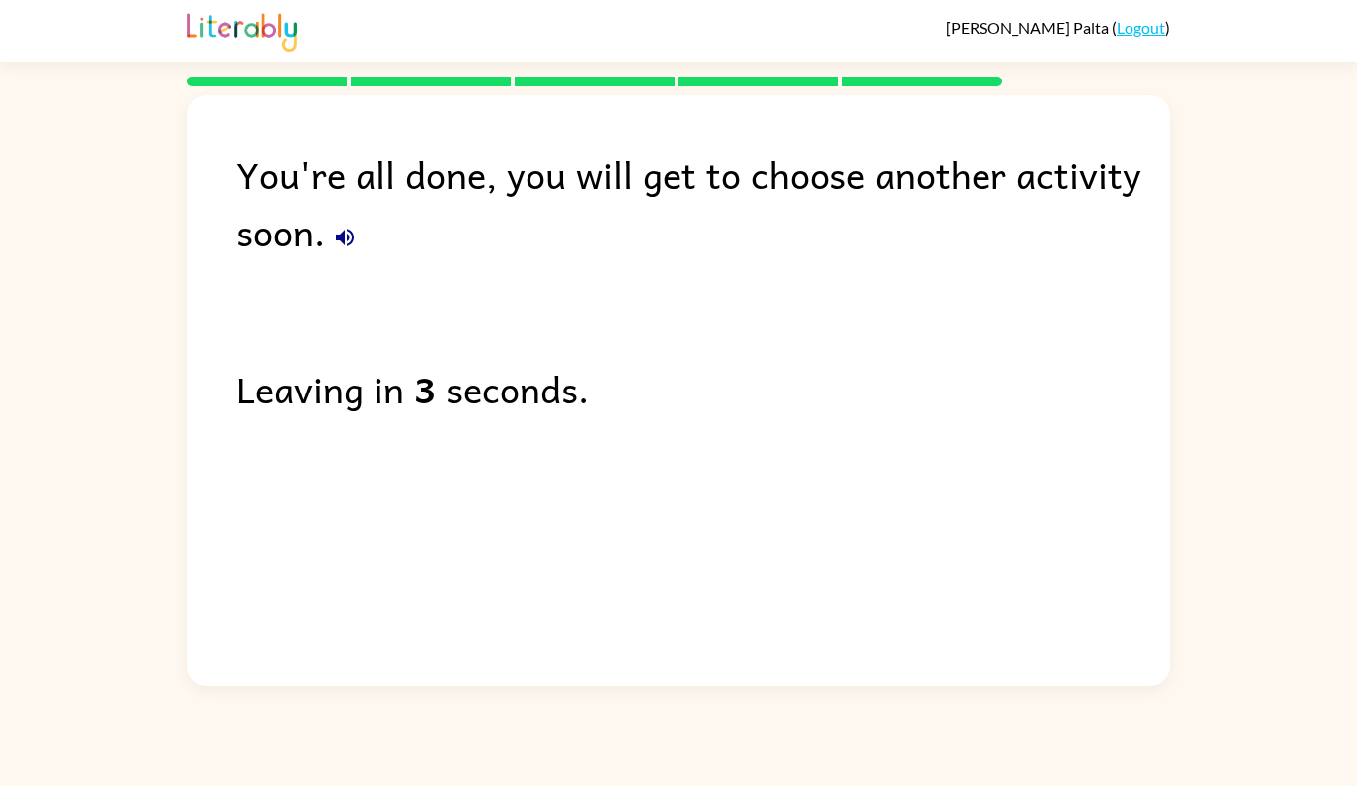
click at [1132, 22] on link "Logout" at bounding box center [1141, 27] width 49 height 19
